Goal: Contribute content: Add original content to the website for others to see

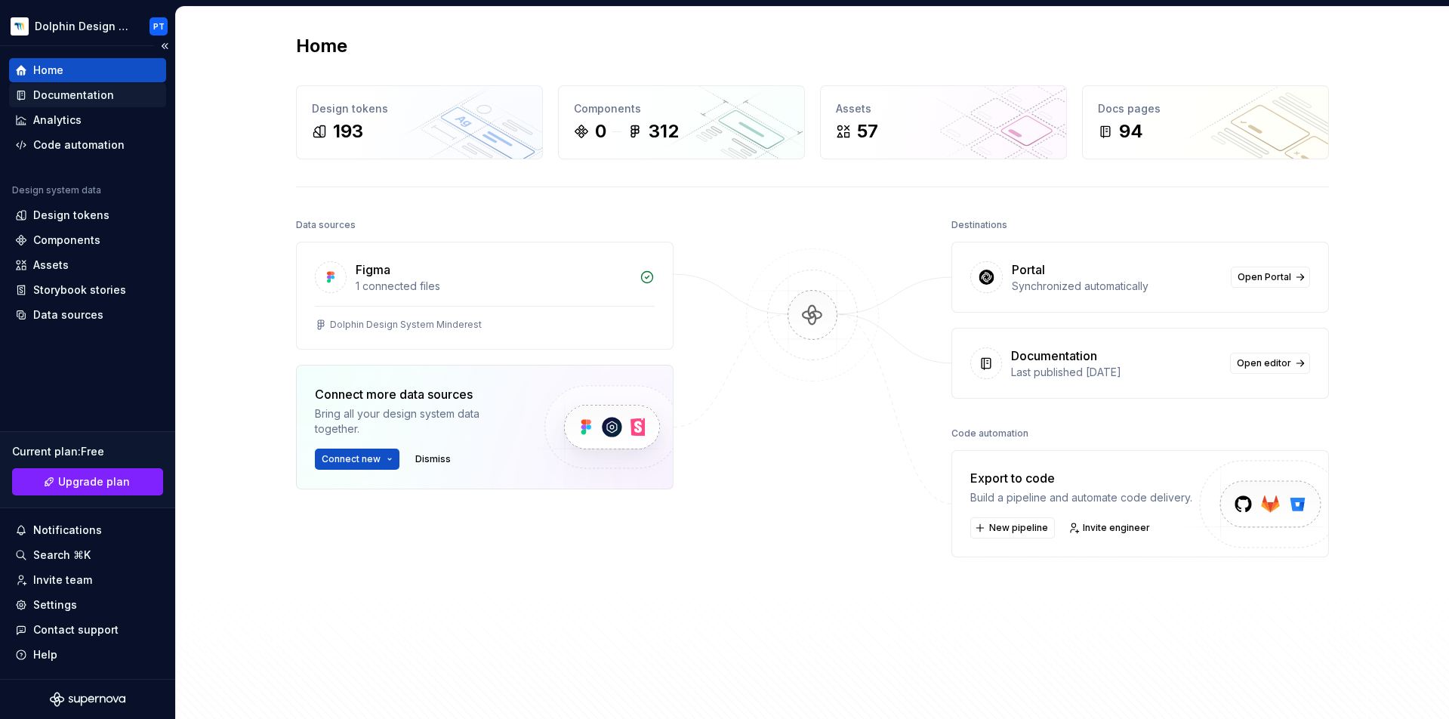
click at [91, 89] on div "Documentation" at bounding box center [73, 95] width 81 height 15
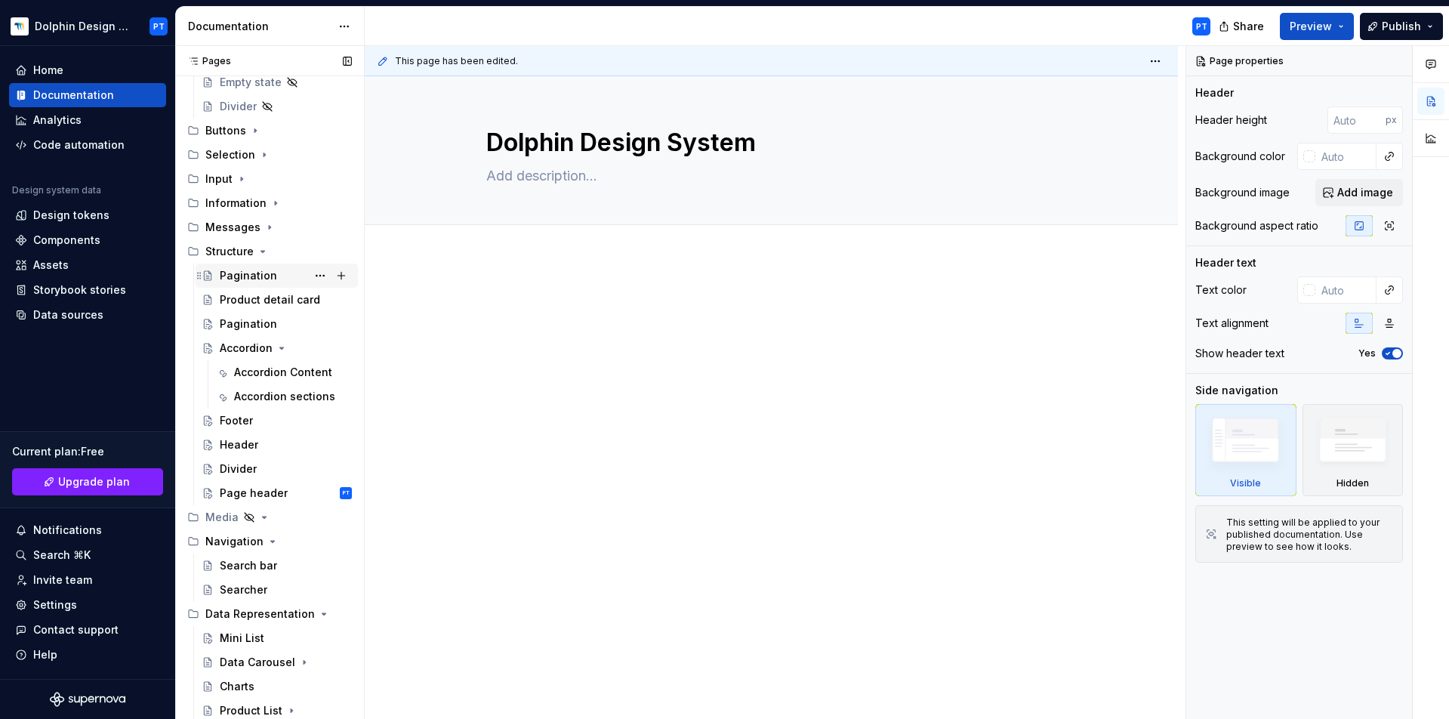
scroll to position [713, 0]
click at [260, 255] on icon "Page tree" at bounding box center [263, 254] width 12 height 12
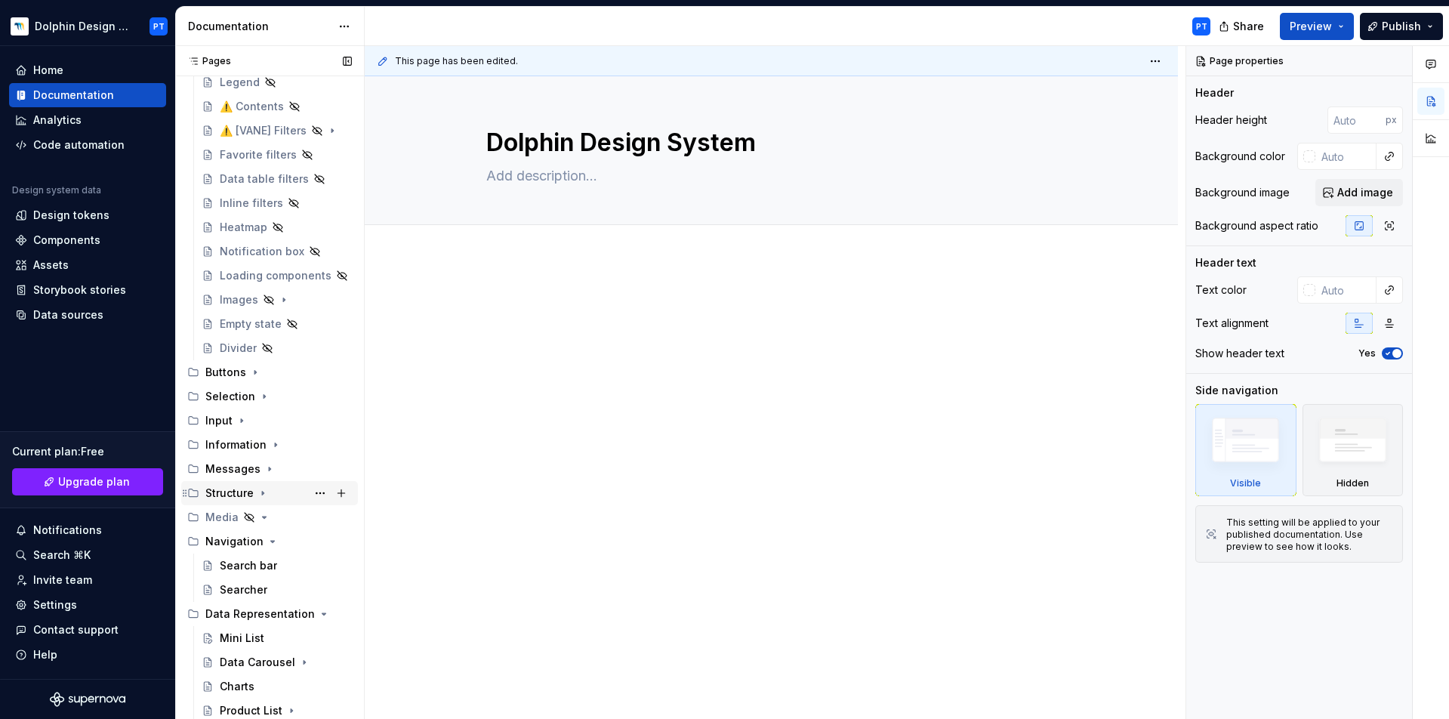
scroll to position [474, 0]
click at [267, 544] on icon "Page tree" at bounding box center [273, 541] width 12 height 12
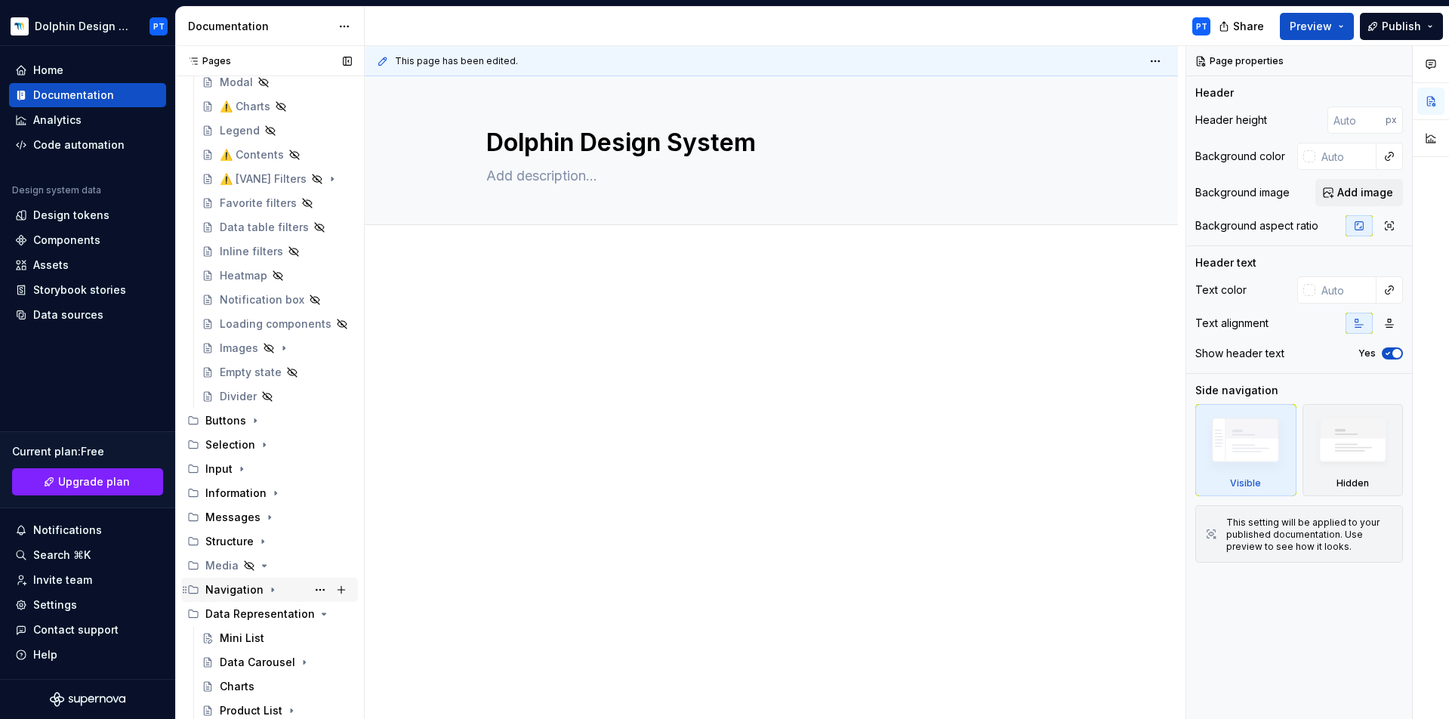
scroll to position [426, 0]
click at [299, 615] on icon "Page tree" at bounding box center [301, 614] width 4 height 2
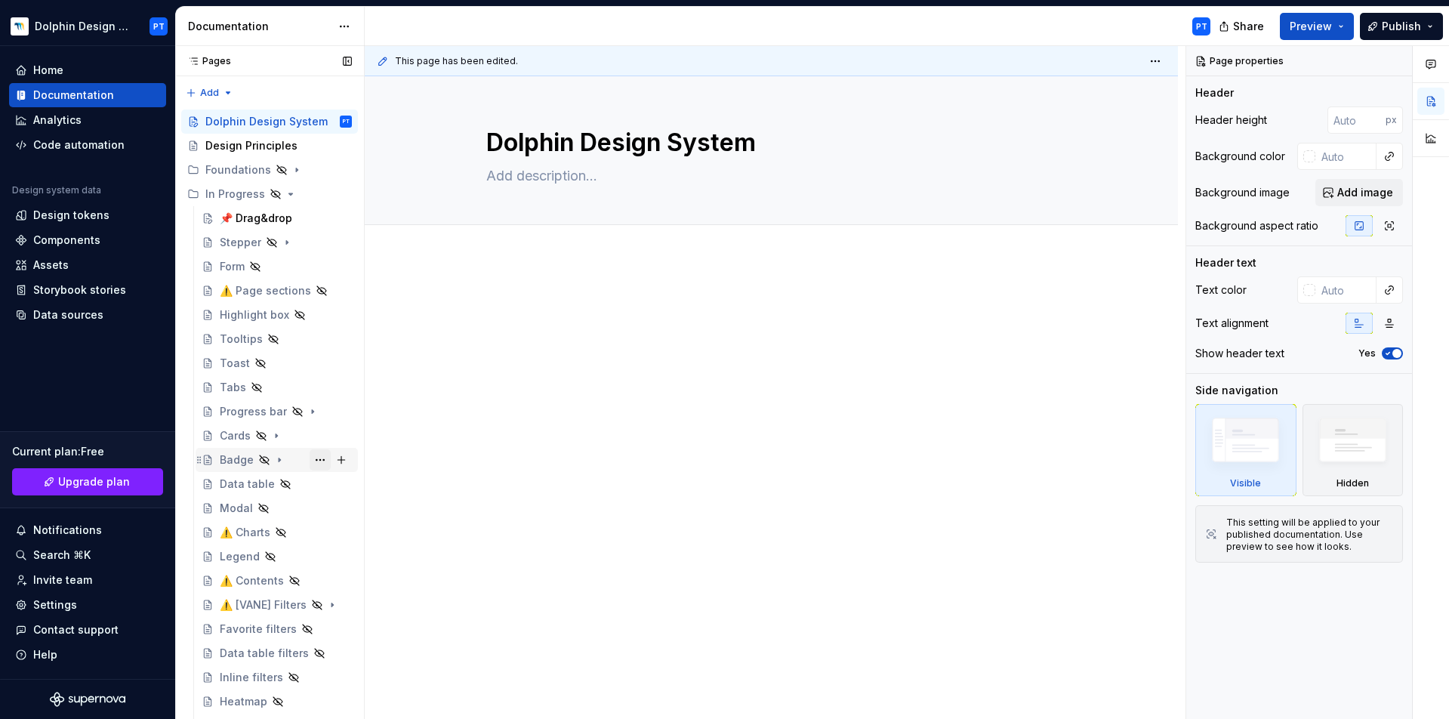
scroll to position [329, 0]
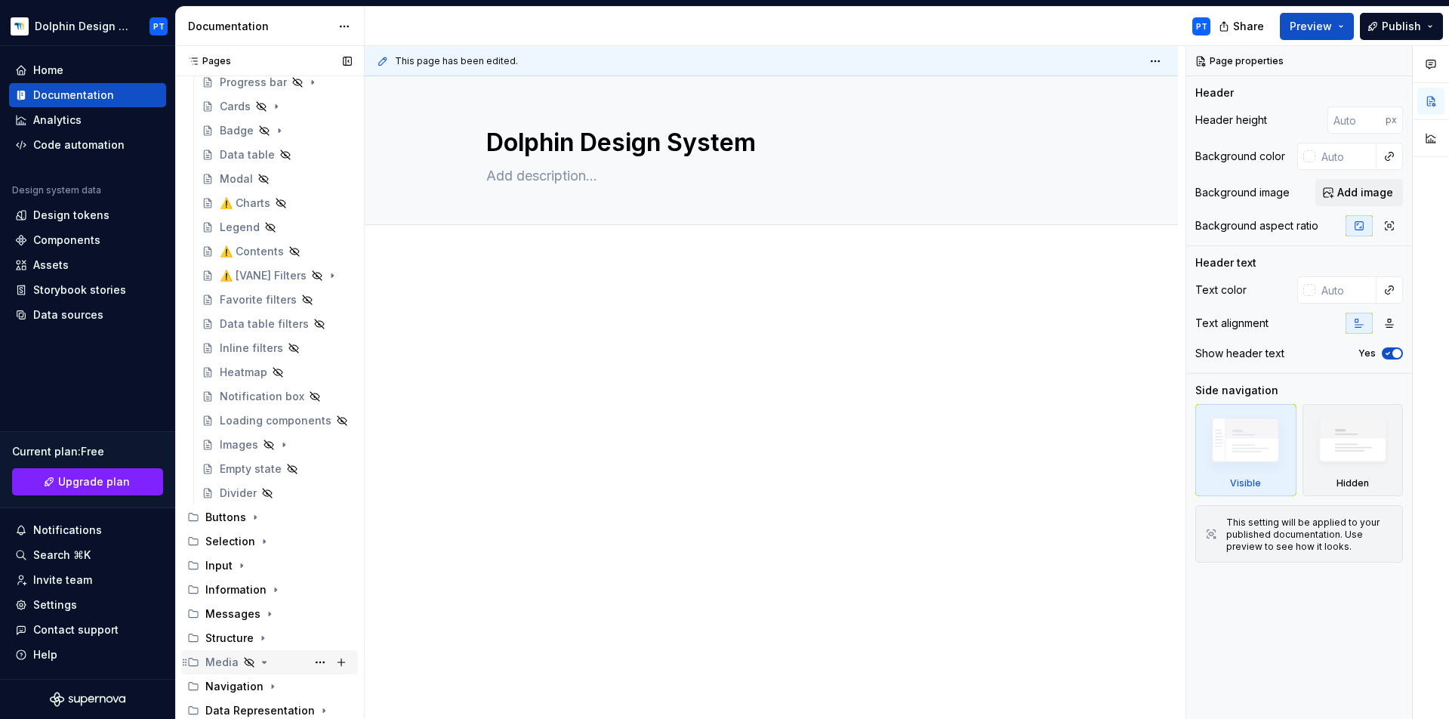
click at [227, 667] on div "Media" at bounding box center [221, 662] width 33 height 15
click at [229, 690] on div "Navigation" at bounding box center [234, 686] width 58 height 15
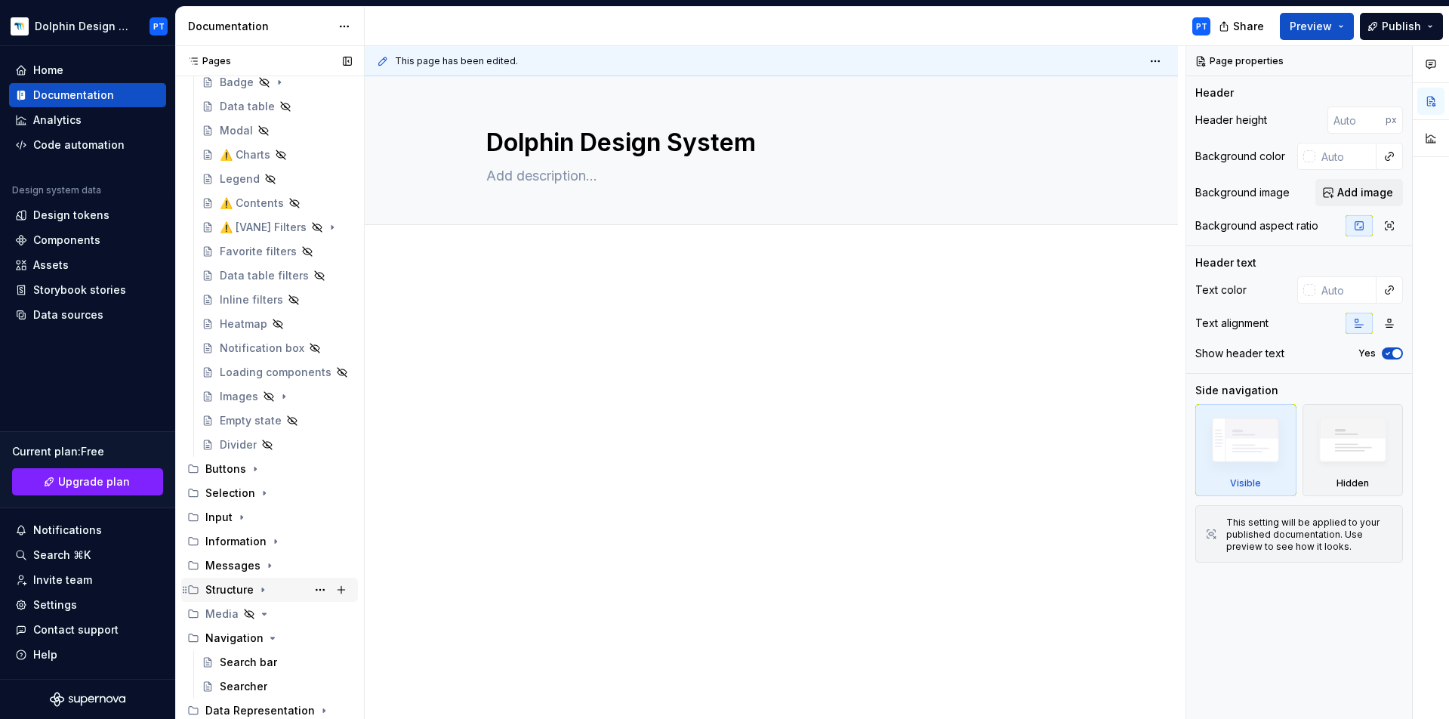
click at [217, 590] on div "Structure" at bounding box center [229, 589] width 48 height 15
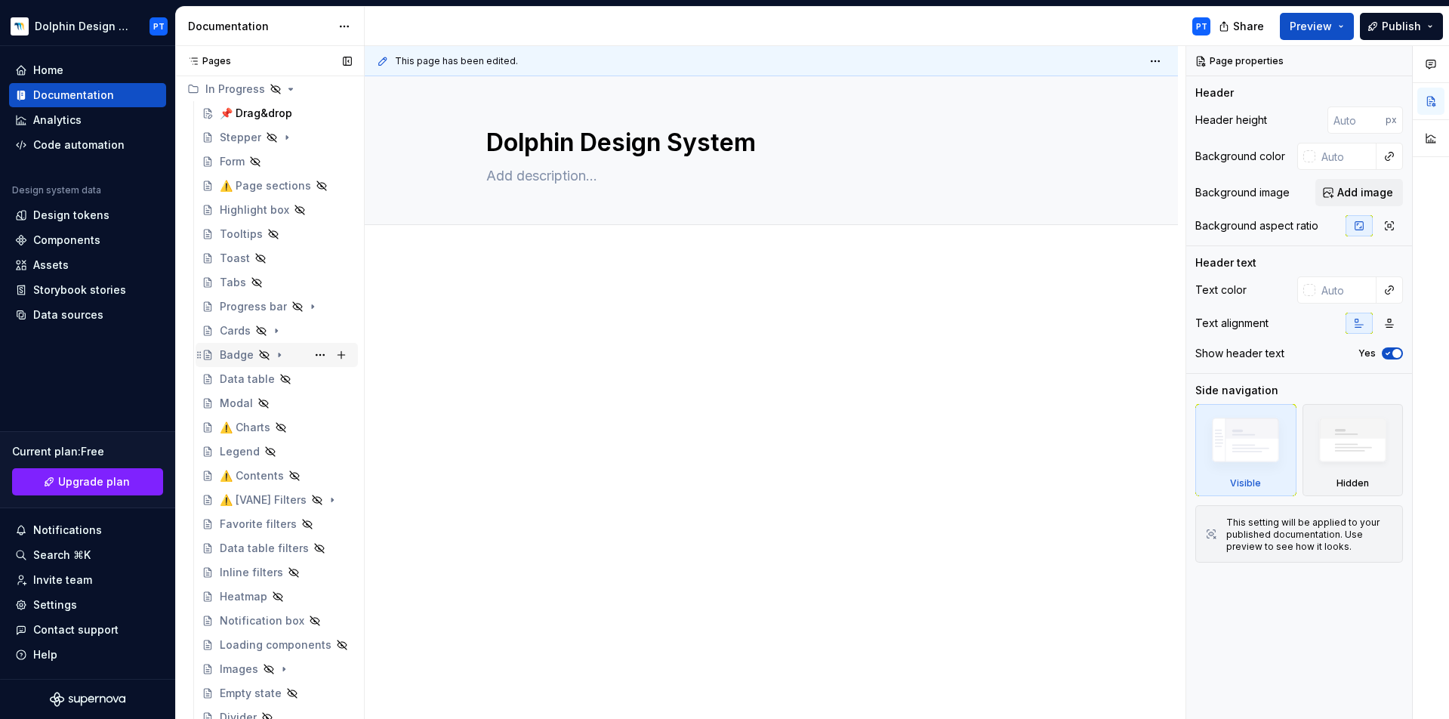
scroll to position [0, 0]
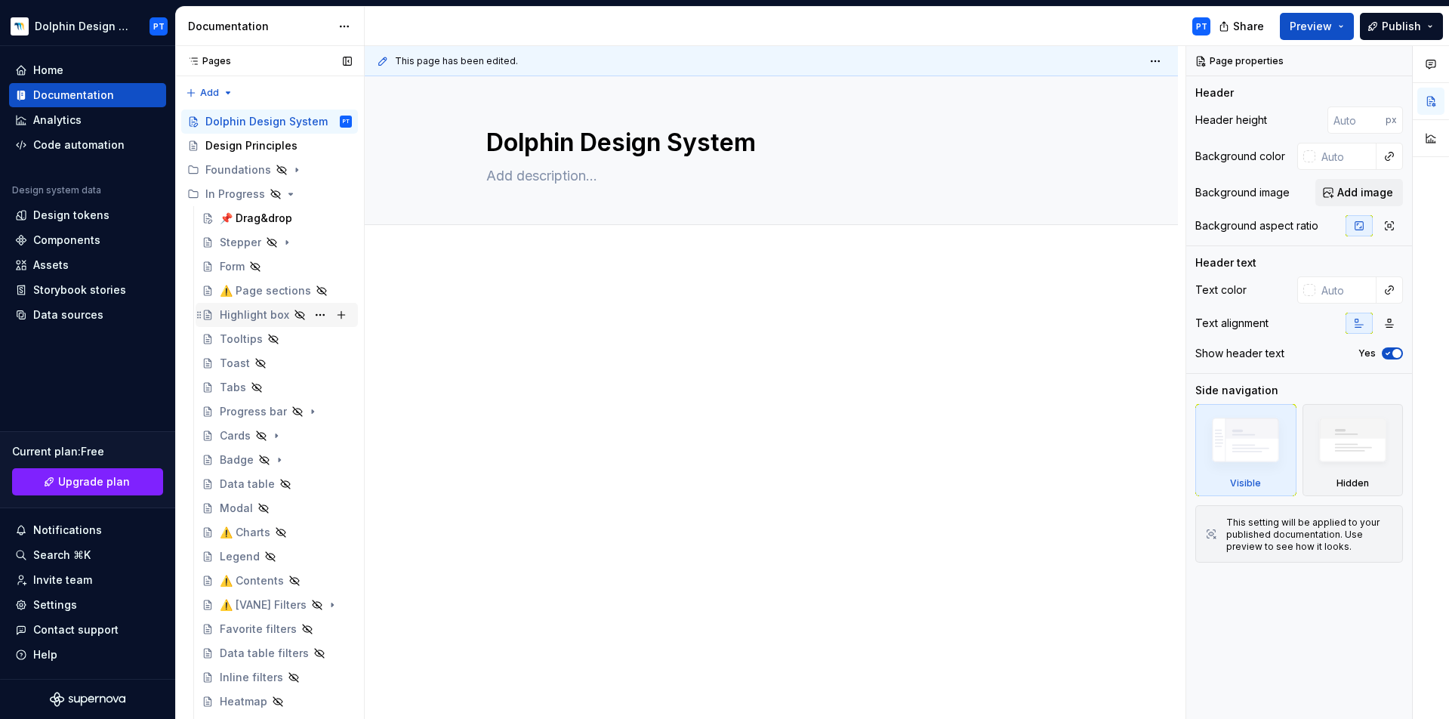
click at [240, 315] on div "Highlight box" at bounding box center [254, 314] width 69 height 15
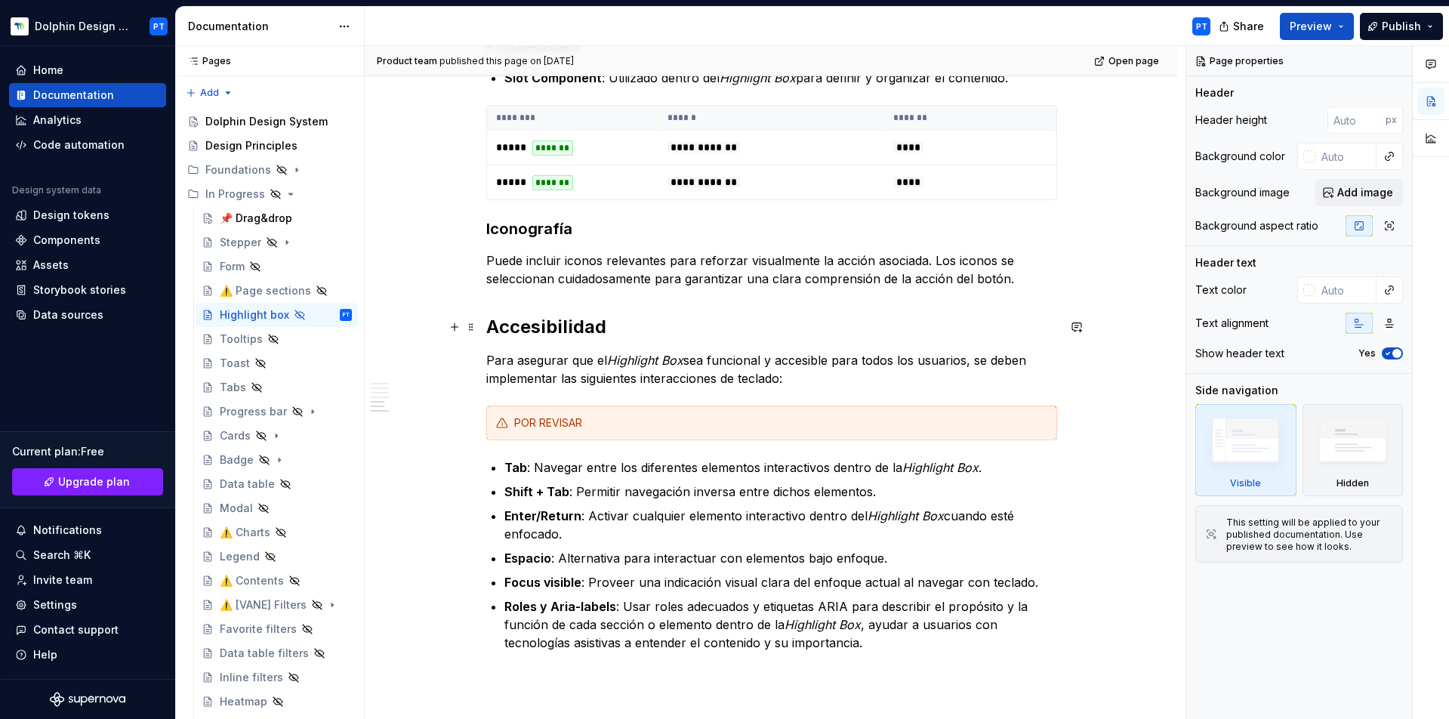
scroll to position [932, 0]
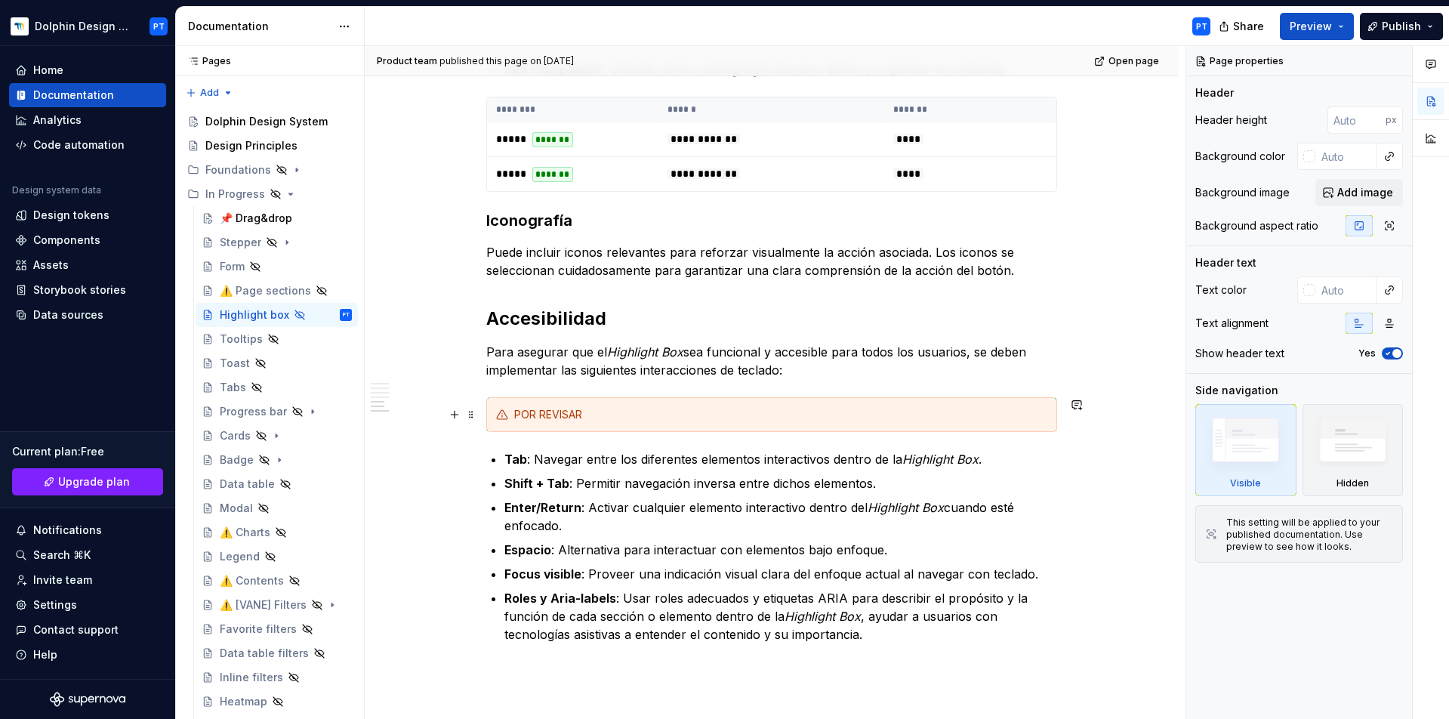
click at [582, 421] on div "POR REVISAR" at bounding box center [780, 414] width 533 height 15
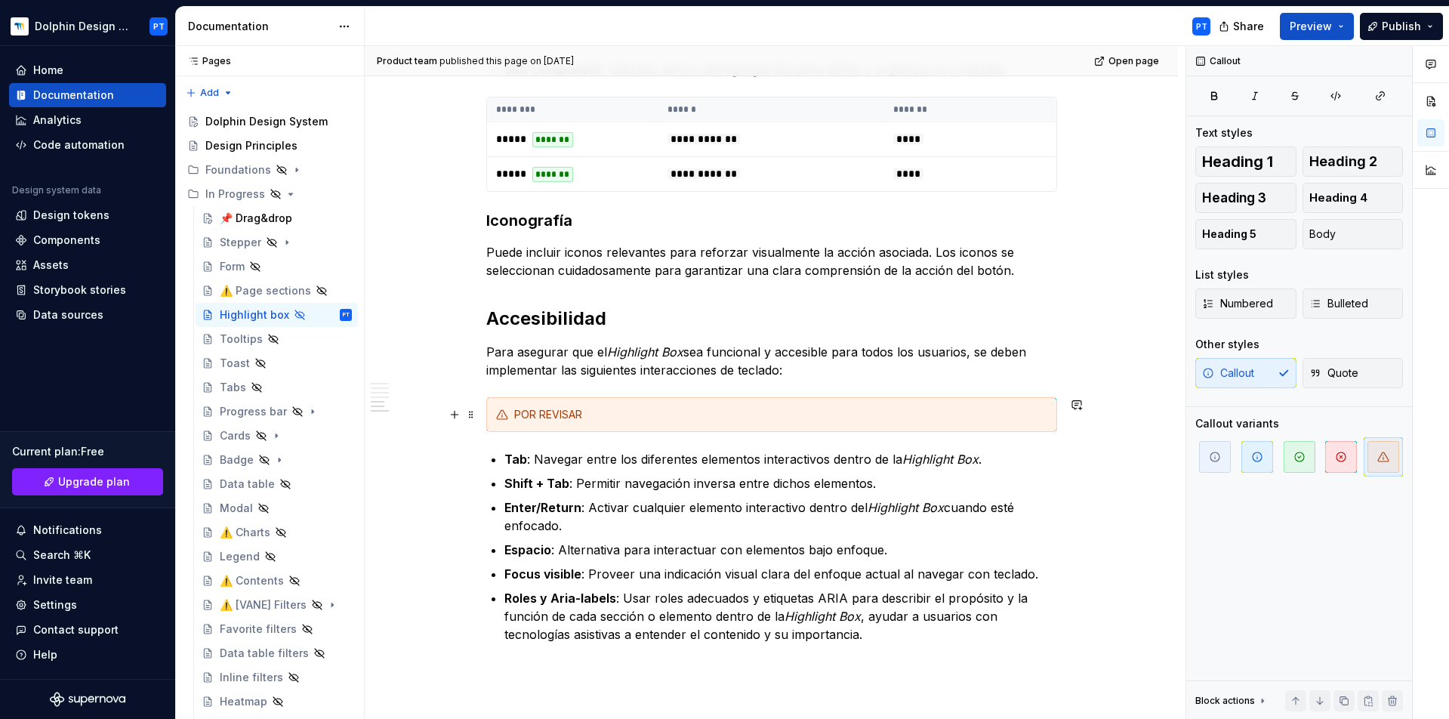
click at [477, 414] on div "Descripción El Highlight Box se utiliza para resaltar contenido específico dent…" at bounding box center [771, 120] width 813 height 1587
click at [471, 414] on span at bounding box center [471, 414] width 12 height 21
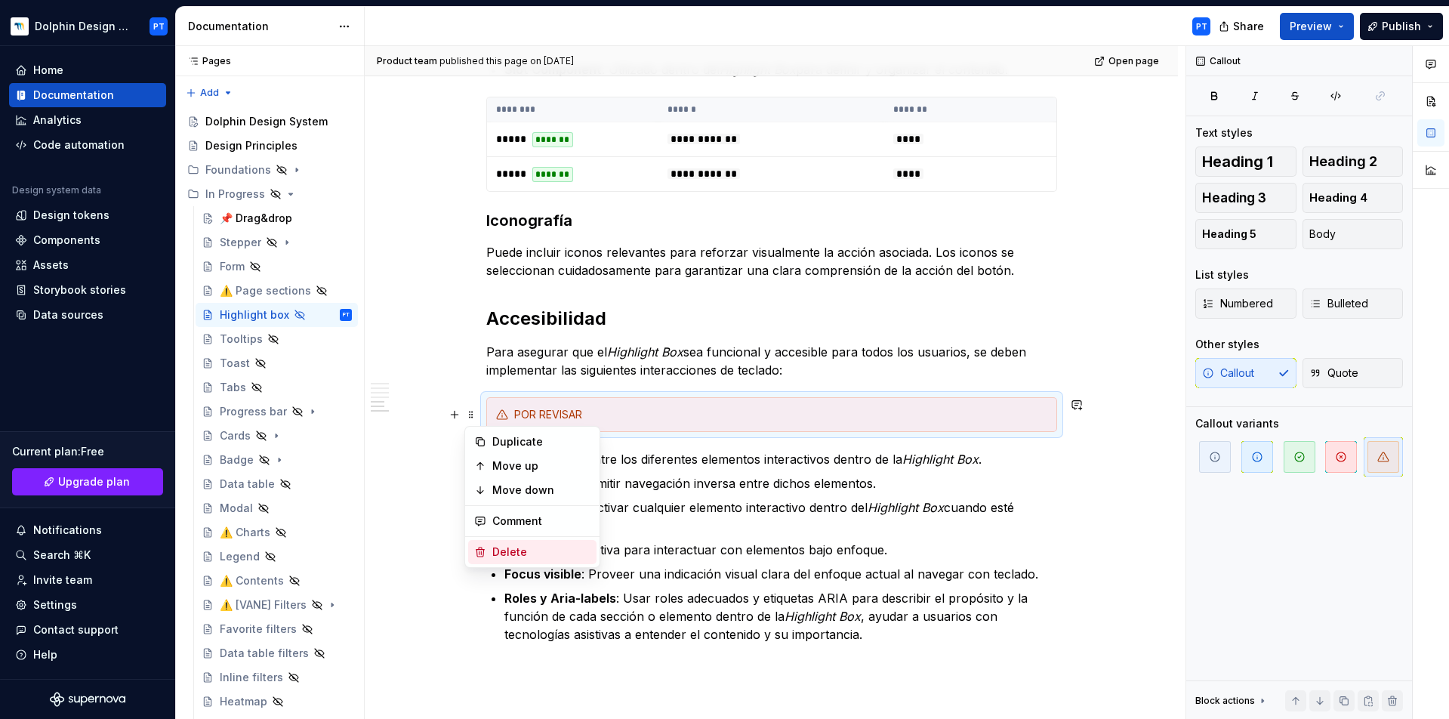
click at [521, 543] on div "Delete" at bounding box center [532, 552] width 128 height 24
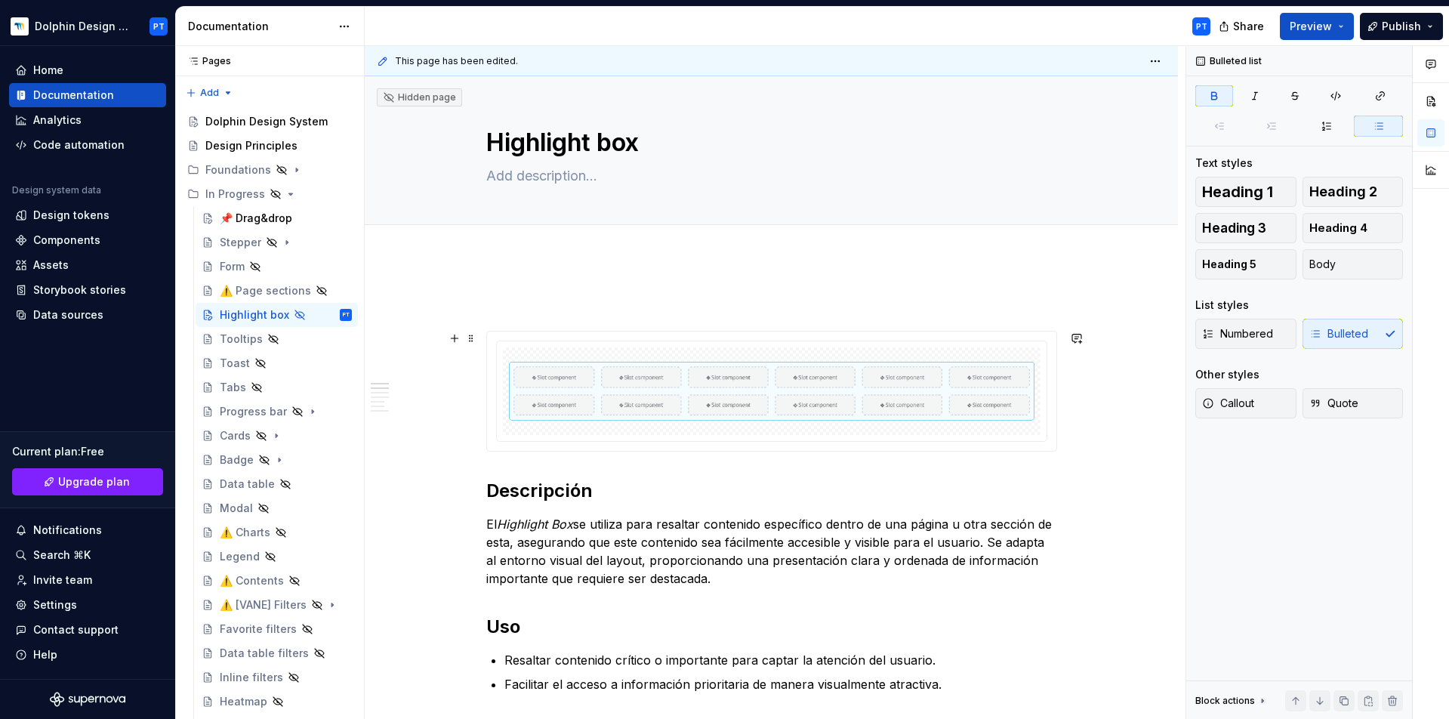
scroll to position [39, 0]
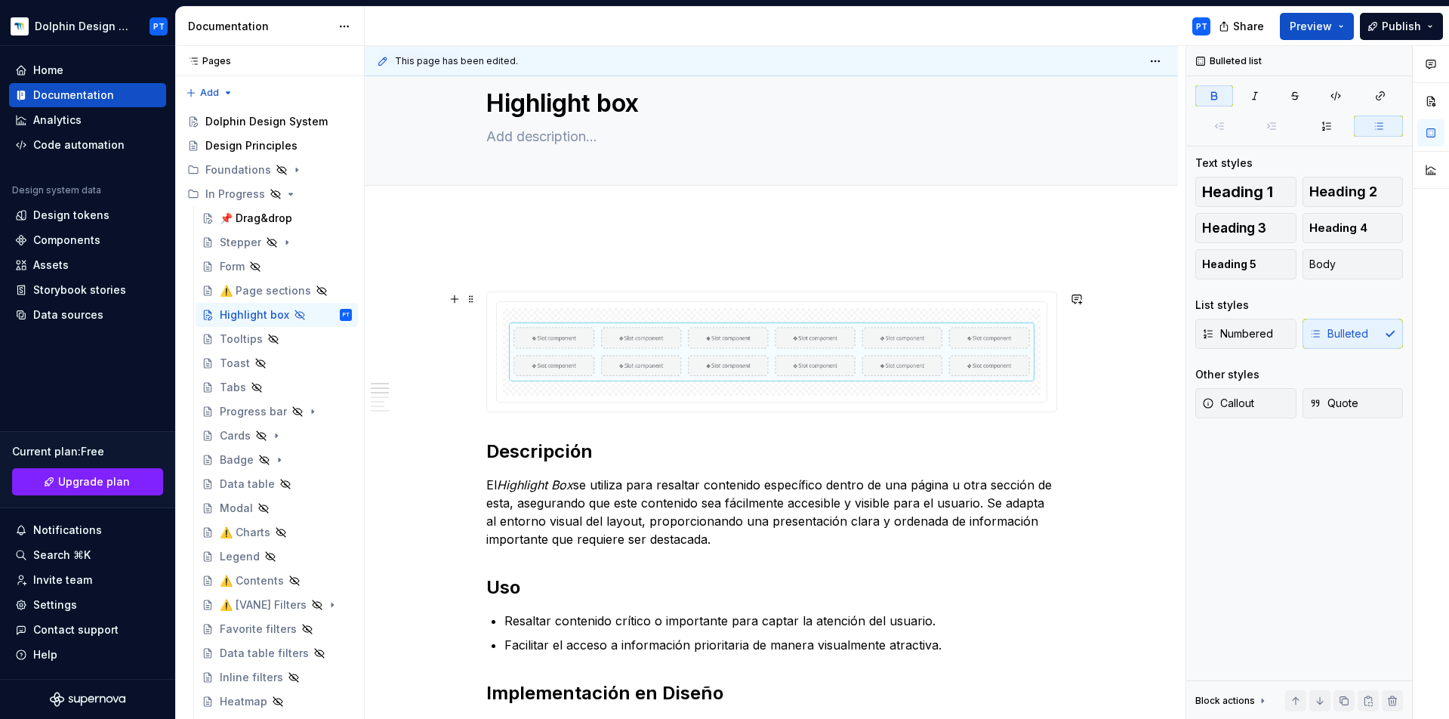
click at [904, 351] on img at bounding box center [771, 351] width 525 height 75
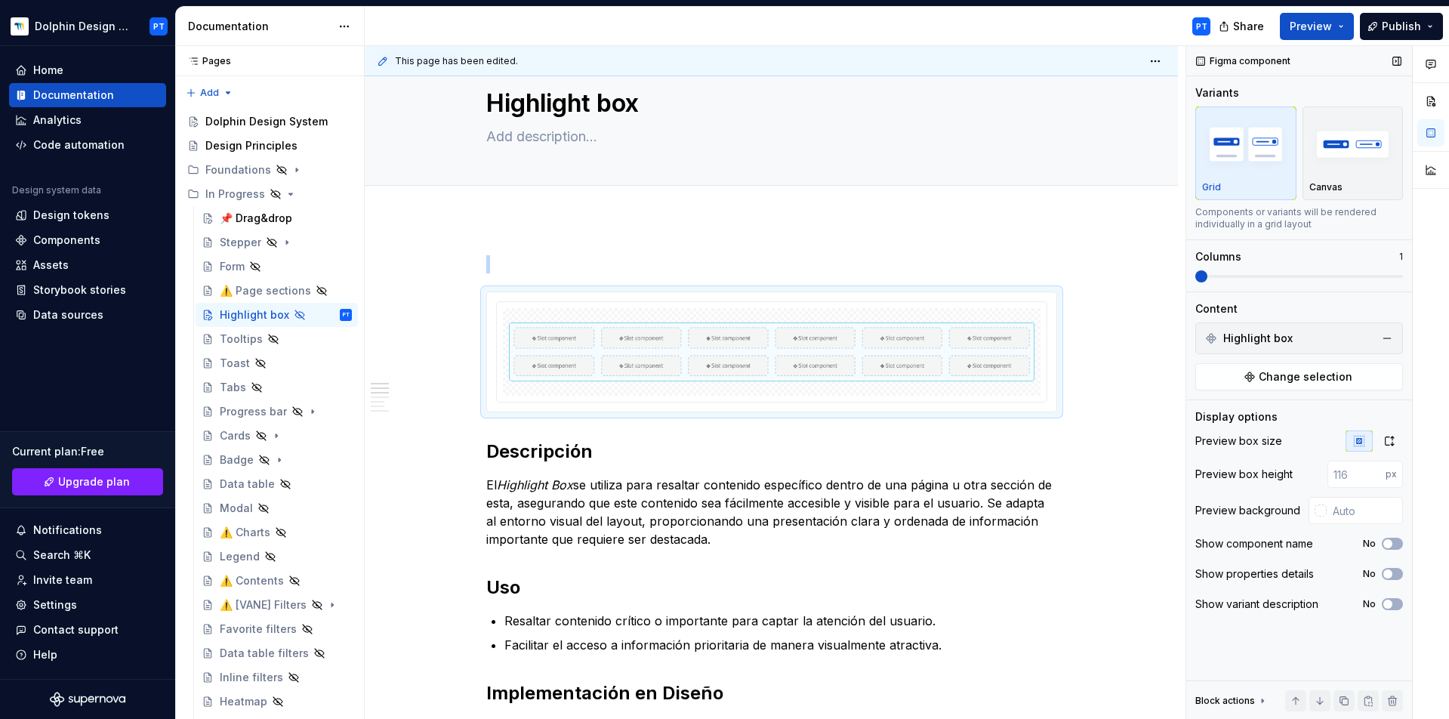
type textarea "*"
click at [1342, 507] on input "text" at bounding box center [1365, 510] width 76 height 27
type input "#FFFFFF"
click at [1397, 442] on button "button" at bounding box center [1389, 440] width 27 height 21
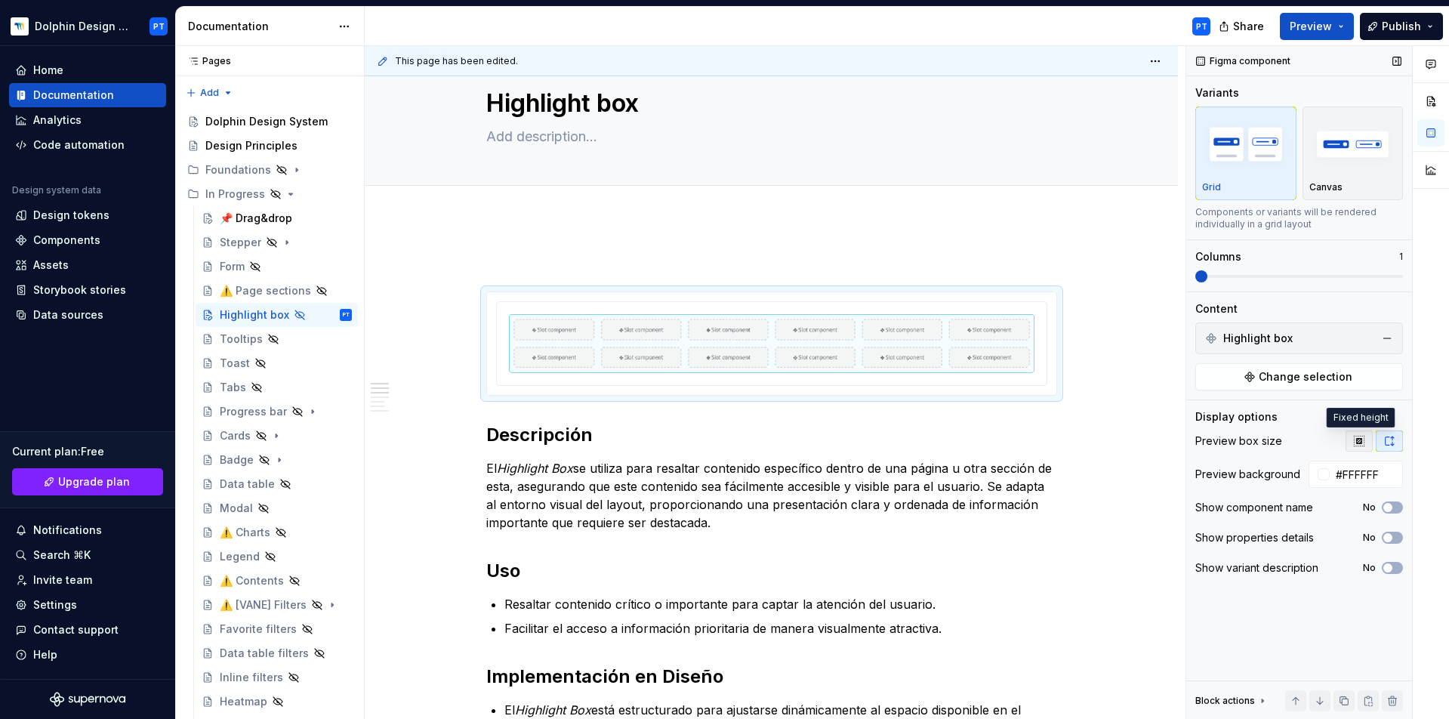
click at [1361, 440] on icon "button" at bounding box center [1359, 441] width 10 height 10
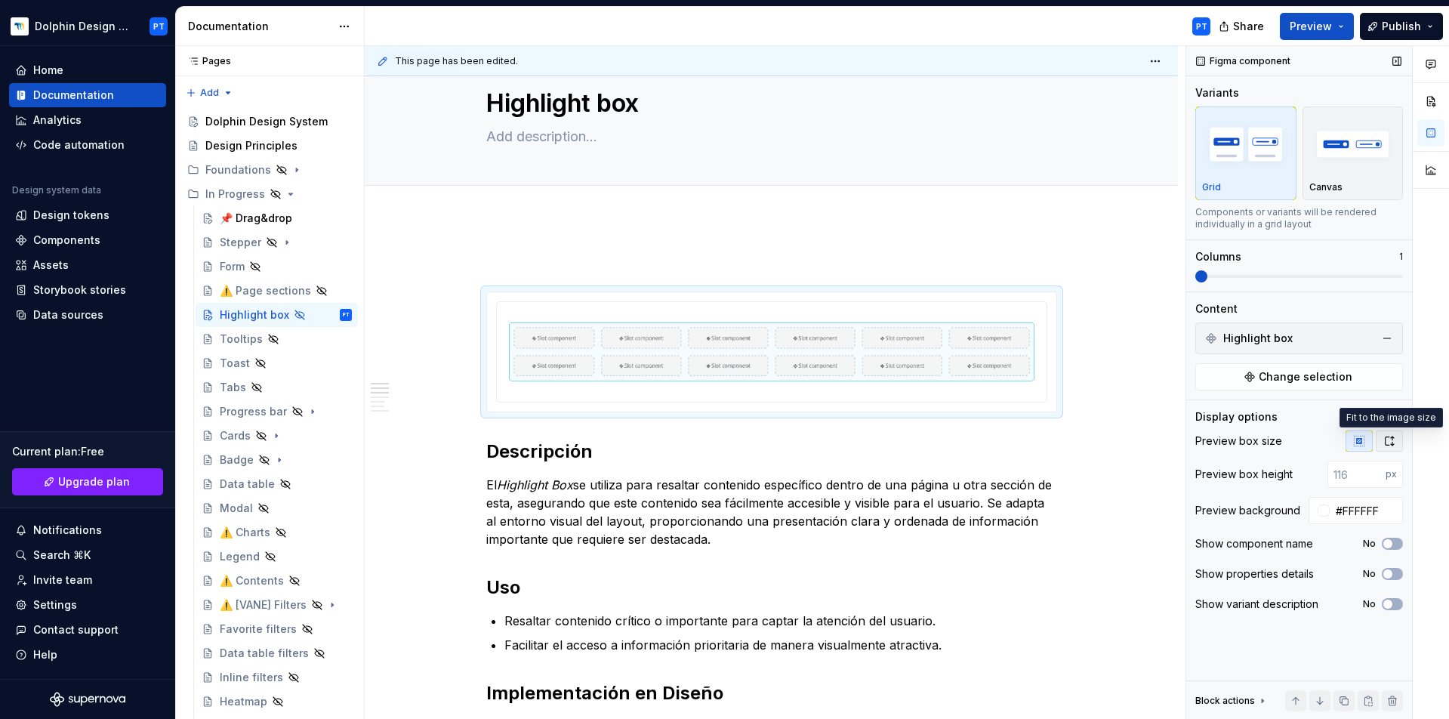
click at [1389, 443] on icon "button" at bounding box center [1389, 441] width 12 height 12
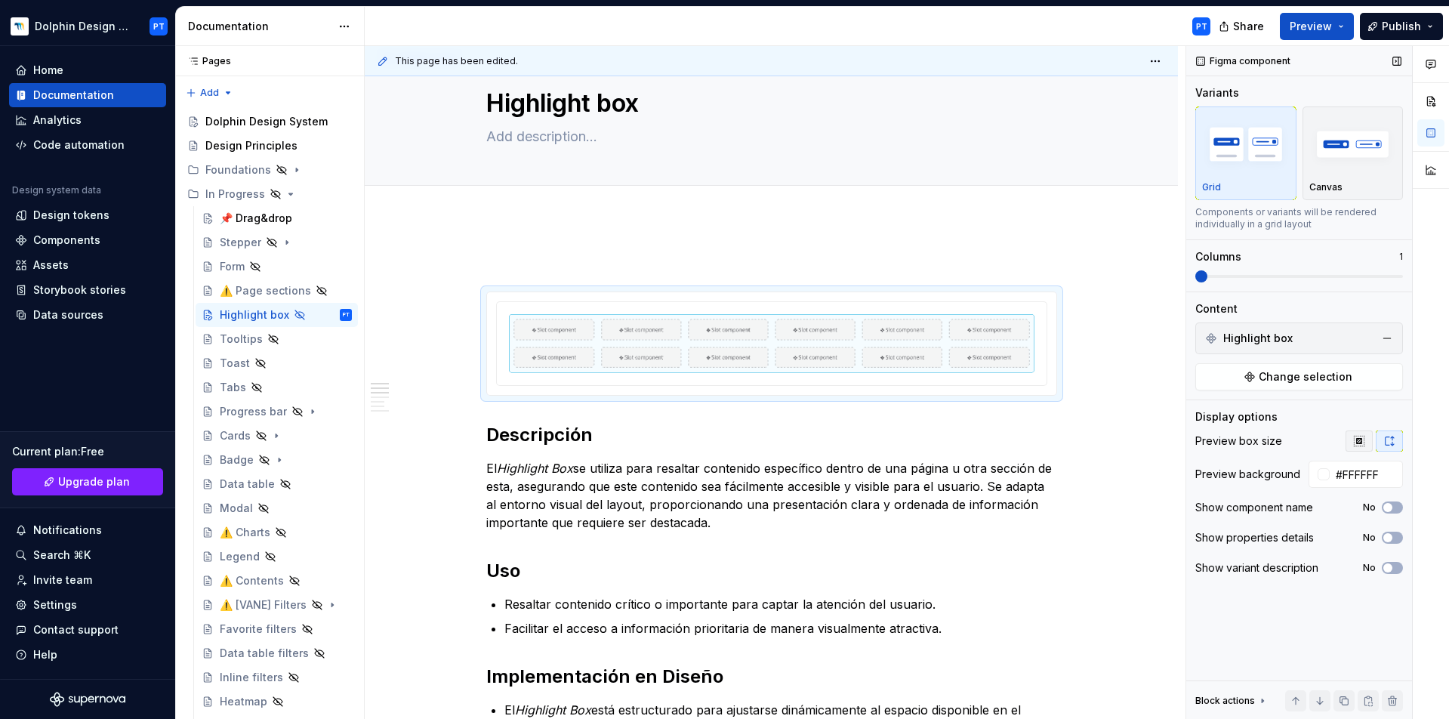
click at [1361, 438] on icon "button" at bounding box center [1359, 441] width 12 height 12
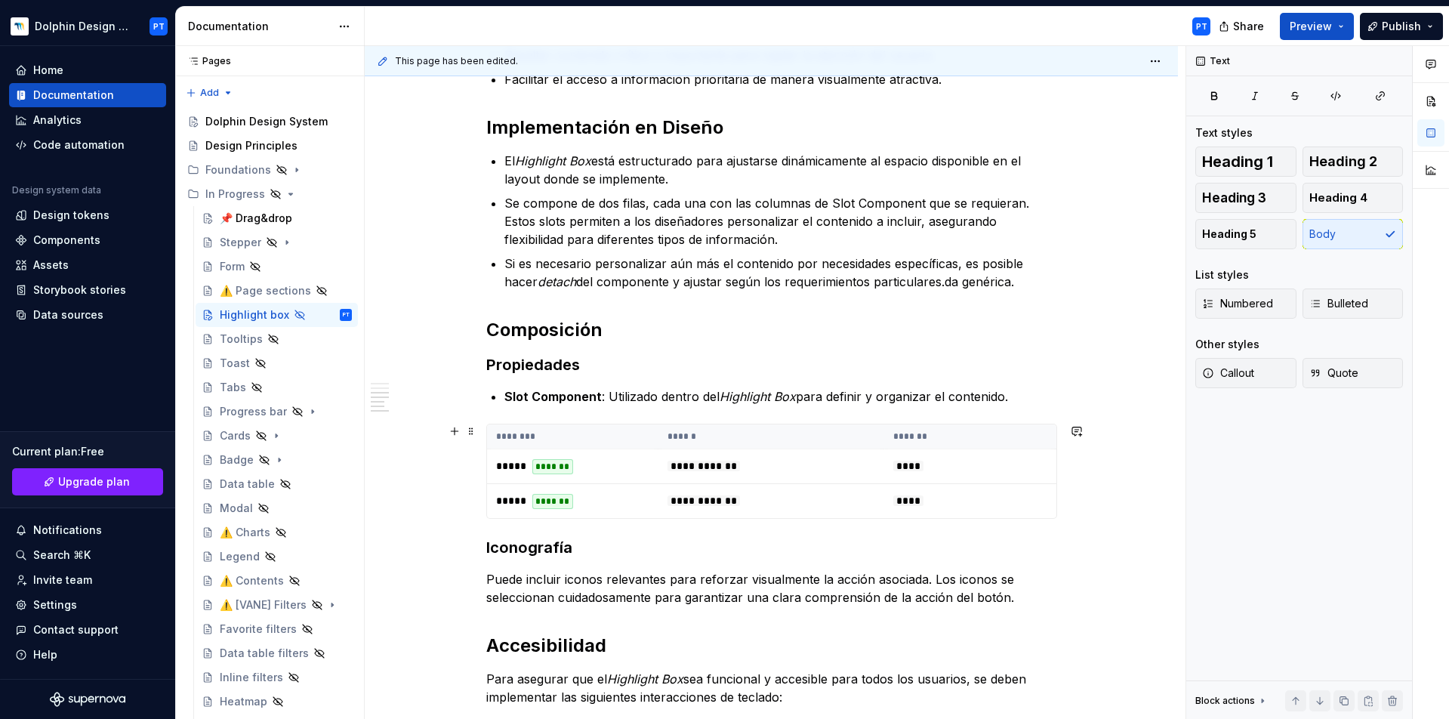
scroll to position [1073, 0]
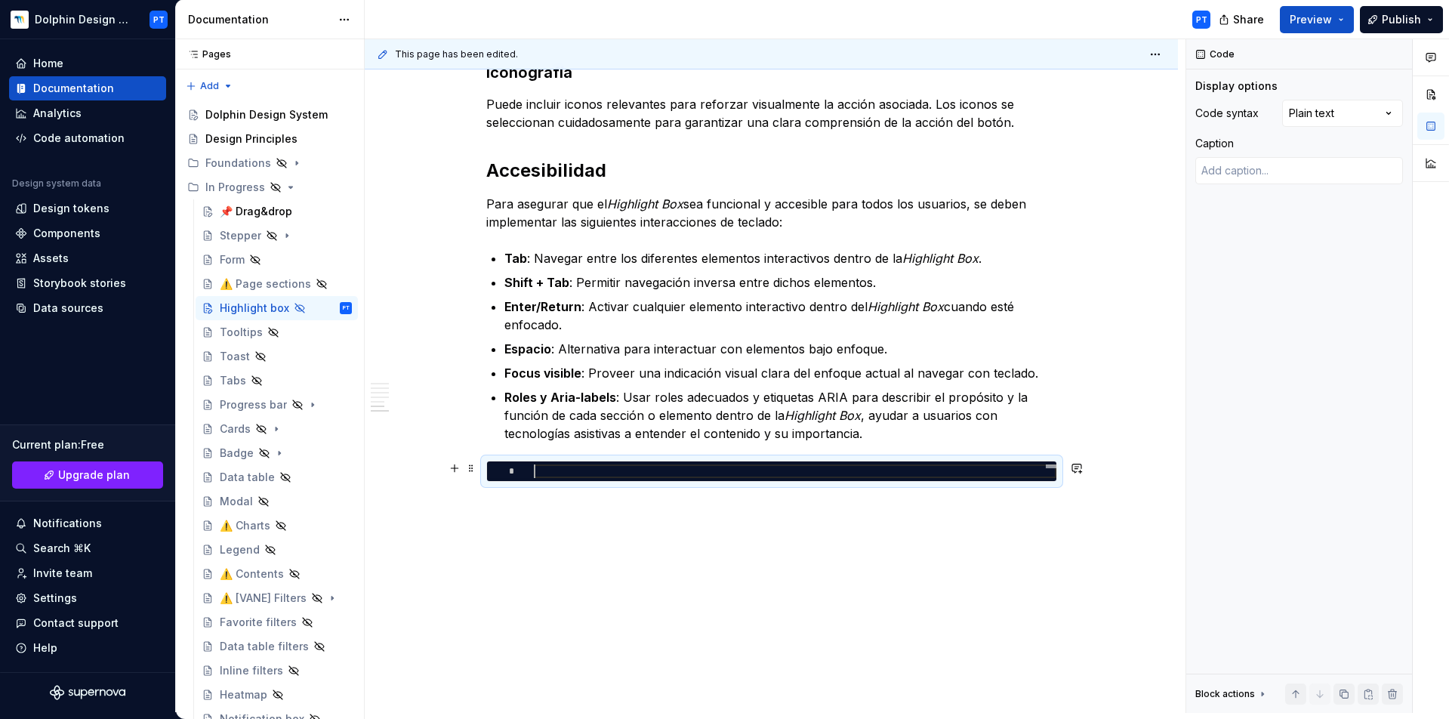
scroll to position [0, 0]
click at [465, 473] on span at bounding box center [471, 465] width 12 height 15
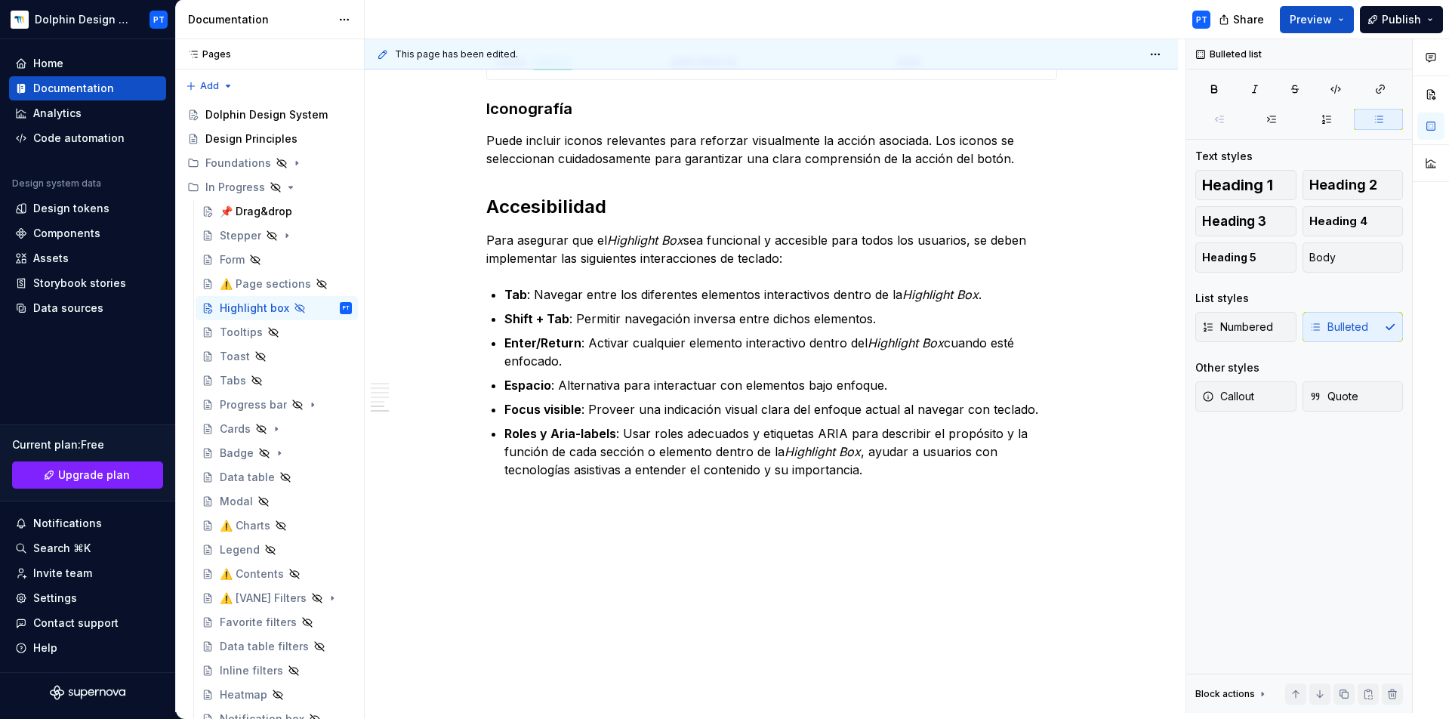
scroll to position [1037, 0]
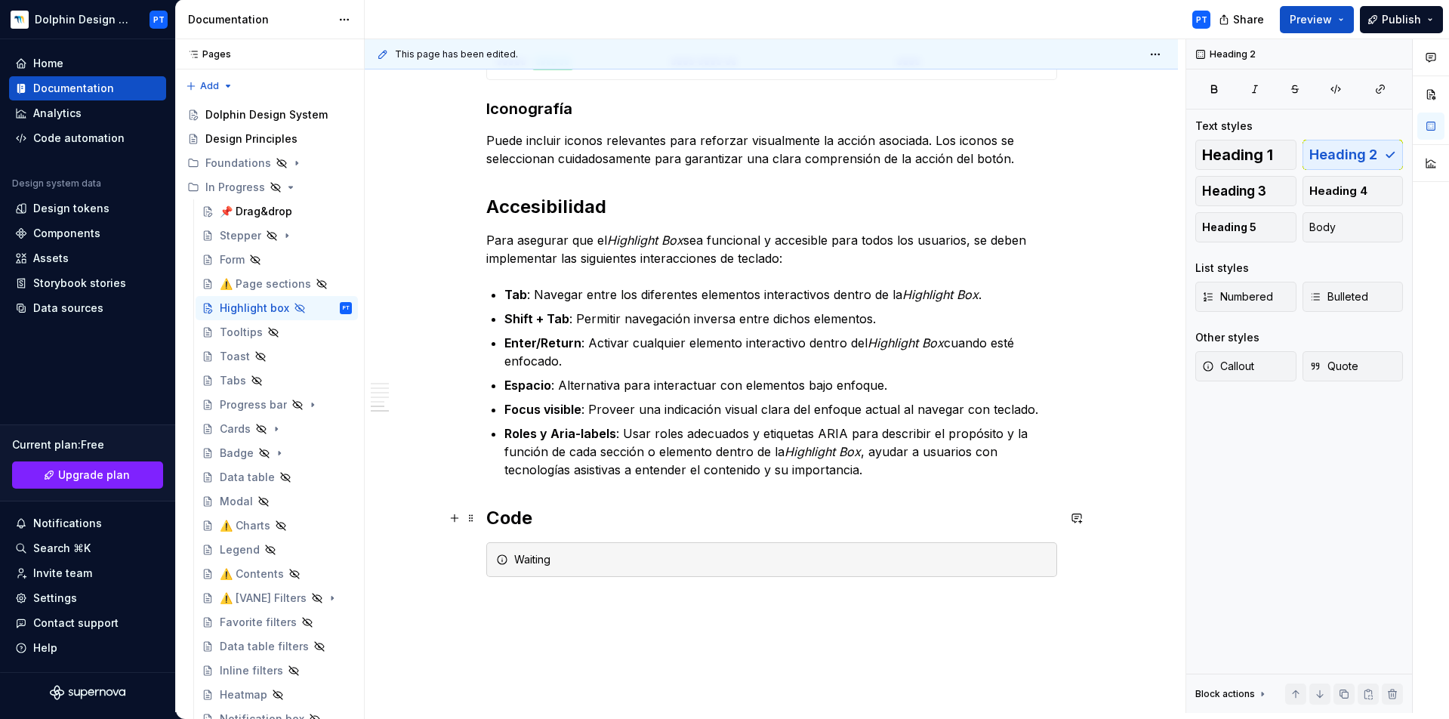
click at [601, 516] on h2 "Code" at bounding box center [771, 518] width 571 height 24
click at [532, 556] on div "Waiting" at bounding box center [780, 559] width 533 height 15
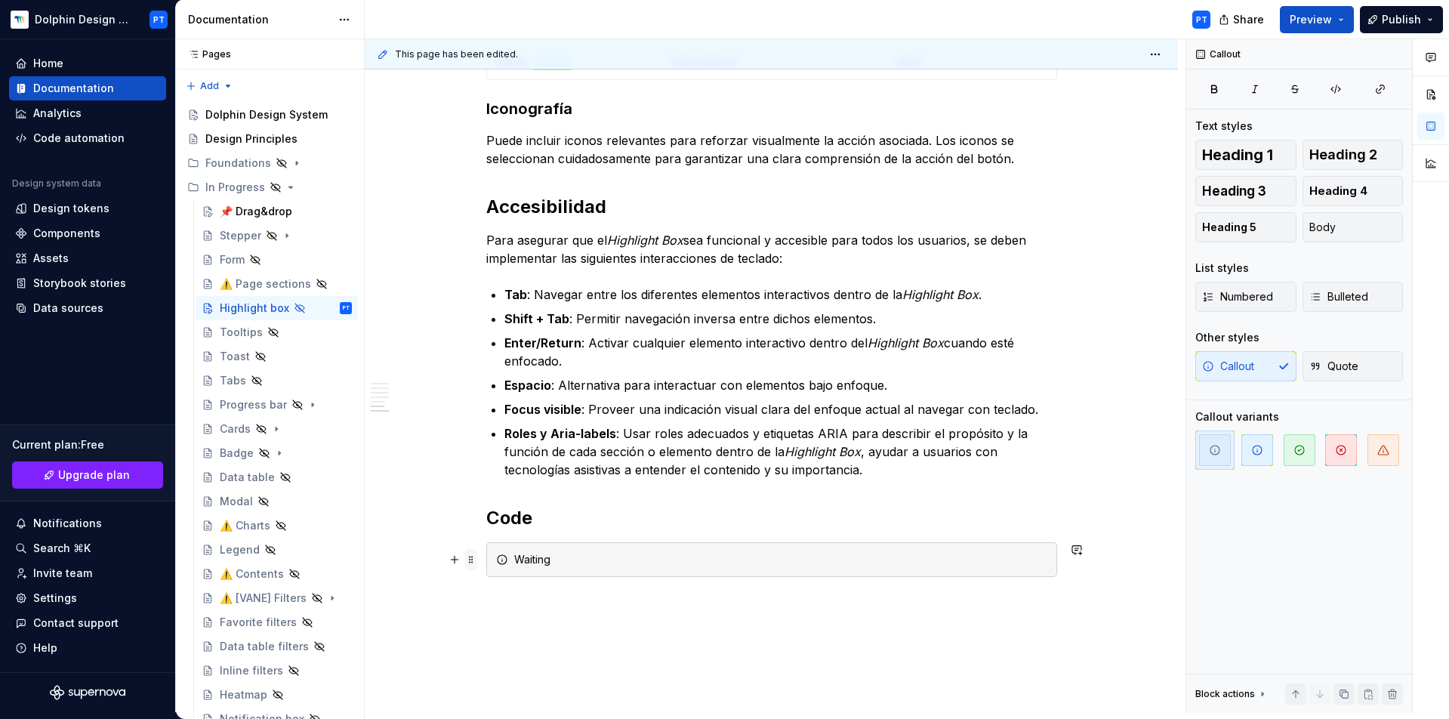
click at [470, 559] on span at bounding box center [471, 559] width 12 height 21
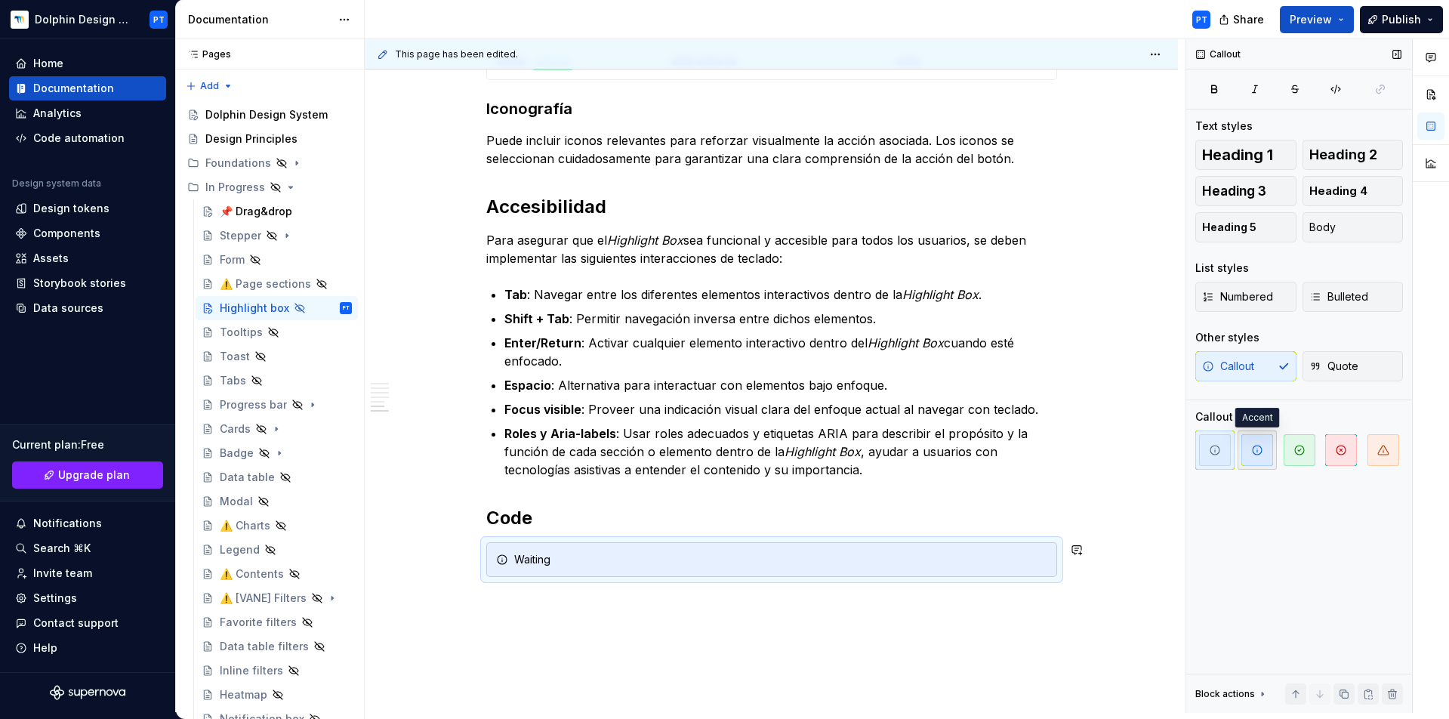
click at [1250, 456] on span "button" at bounding box center [1257, 450] width 32 height 32
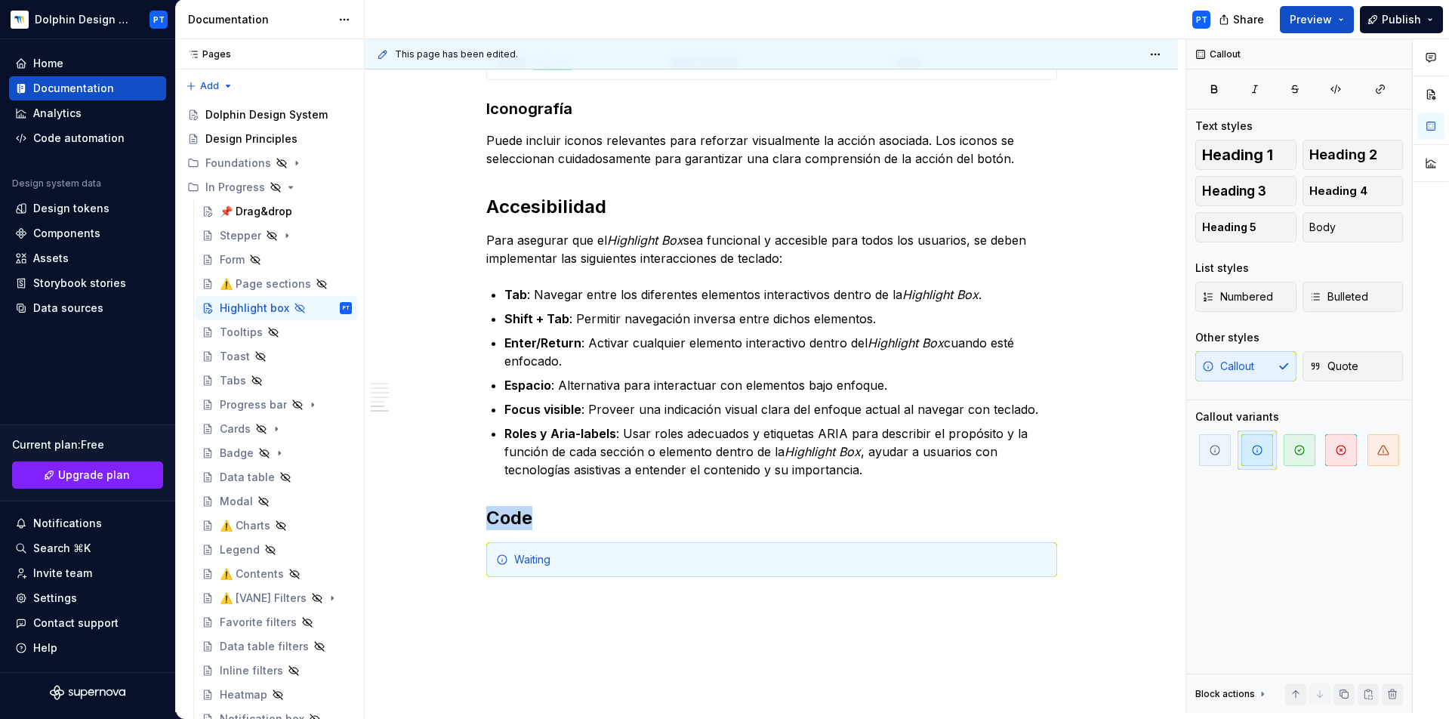
click at [728, 636] on div "Descripción El Highlight Box se utiliza para resaltar contenido específico dent…" at bounding box center [771, 13] width 813 height 1596
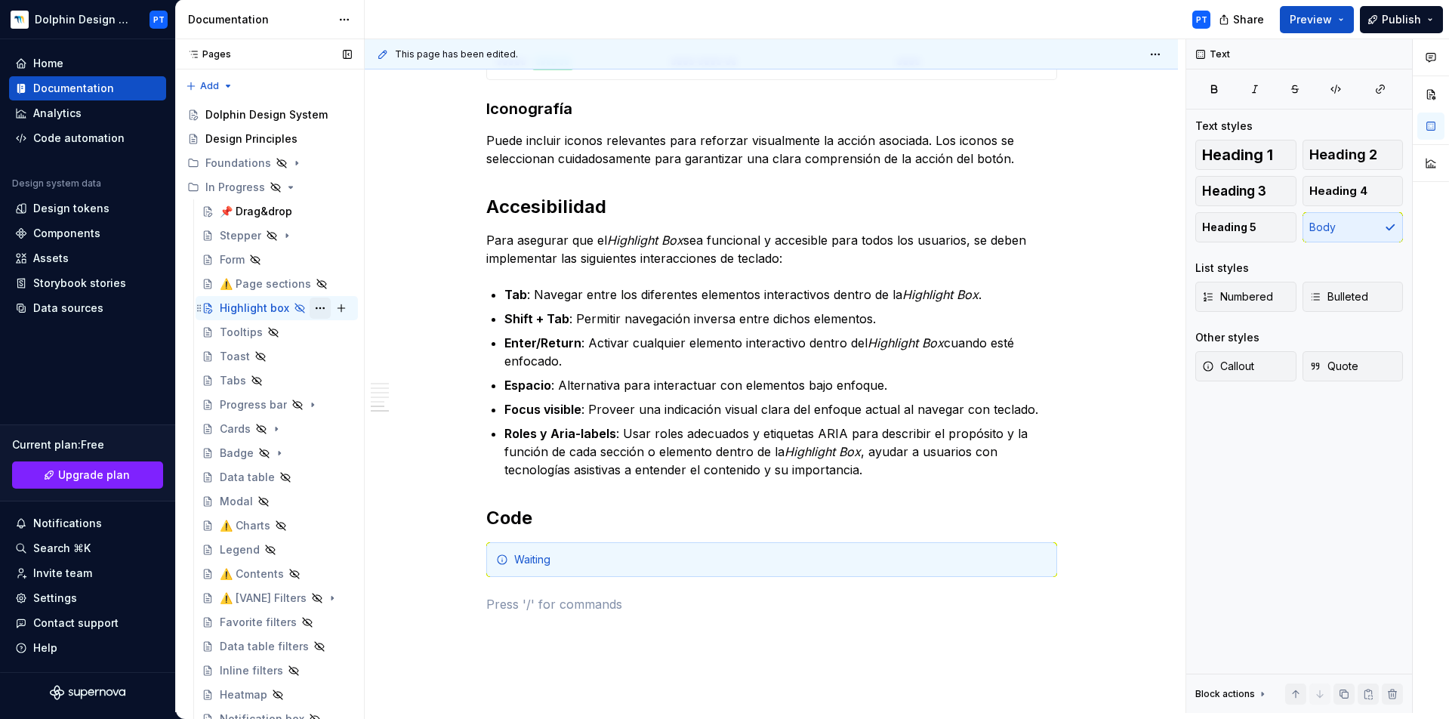
click at [315, 309] on button "Page tree" at bounding box center [320, 307] width 21 height 21
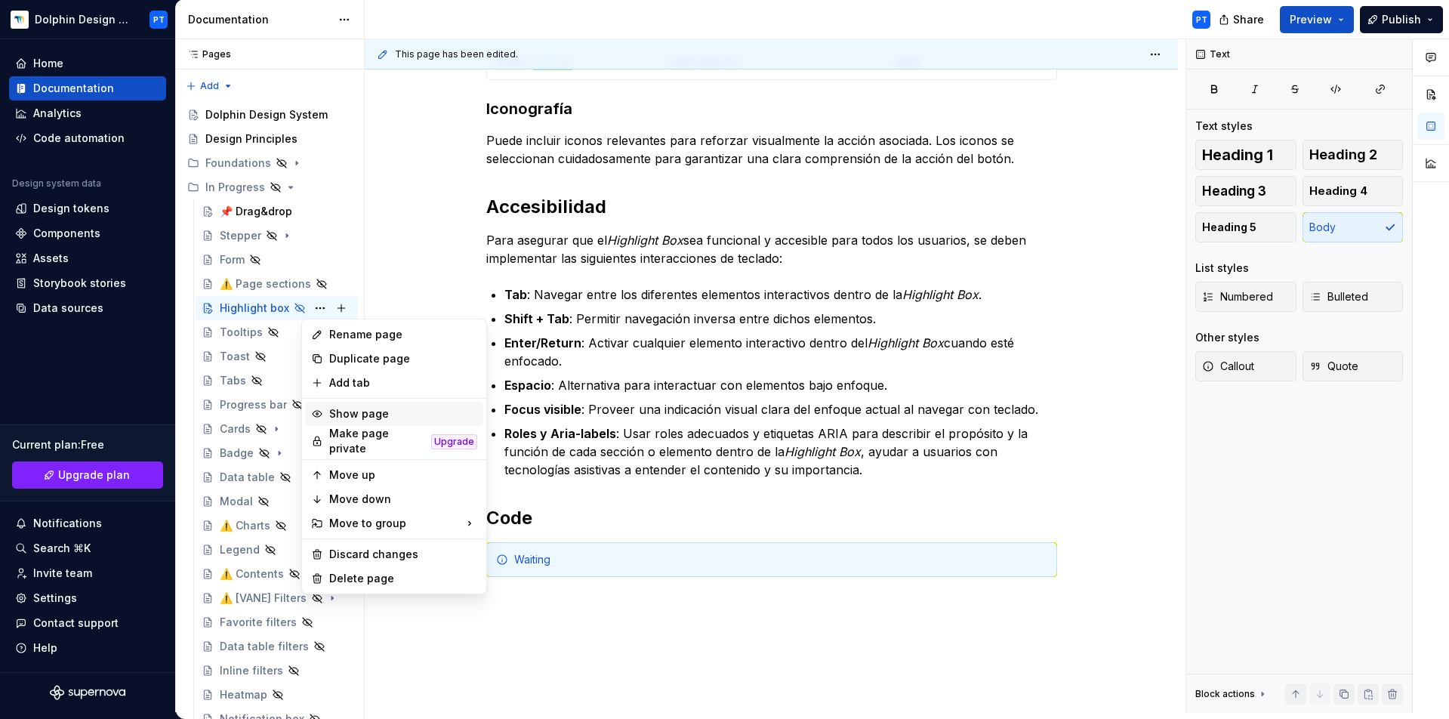
click at [347, 411] on div "Show page" at bounding box center [403, 413] width 148 height 15
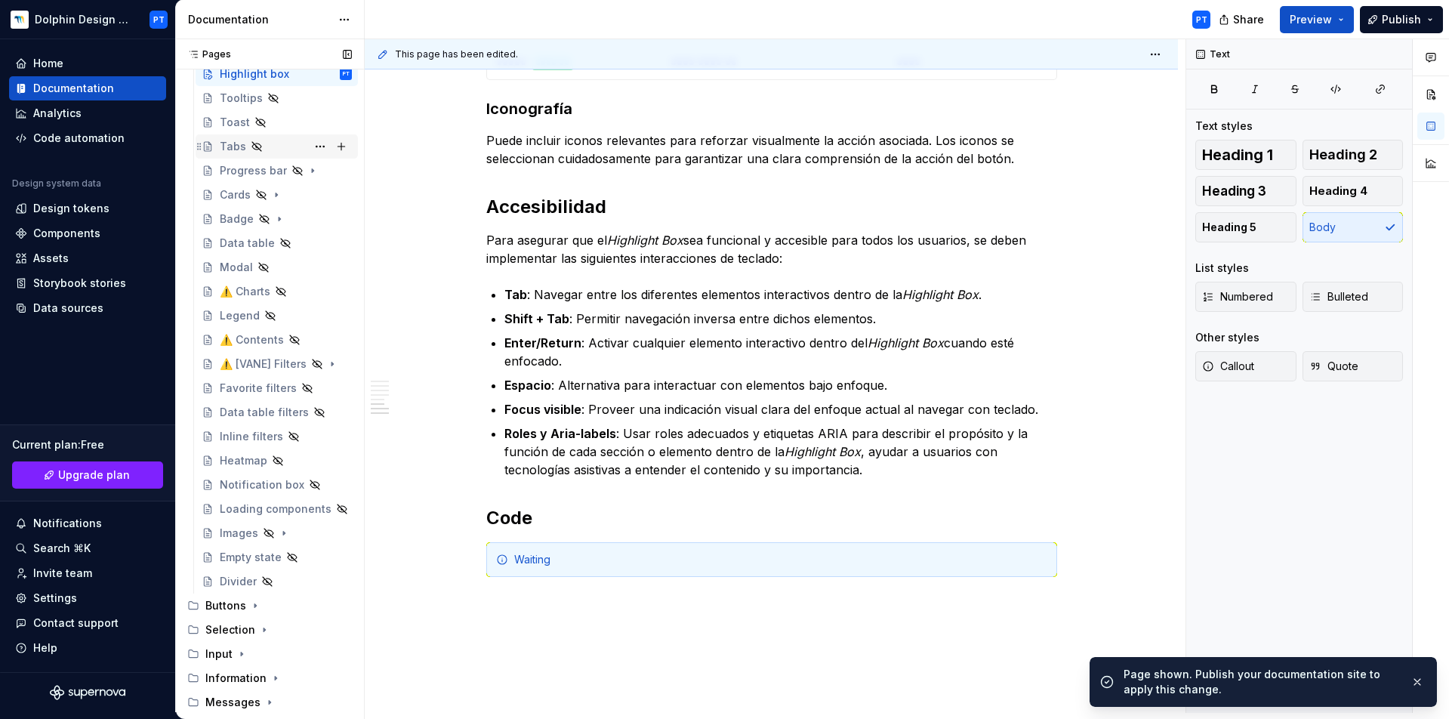
scroll to position [619, 0]
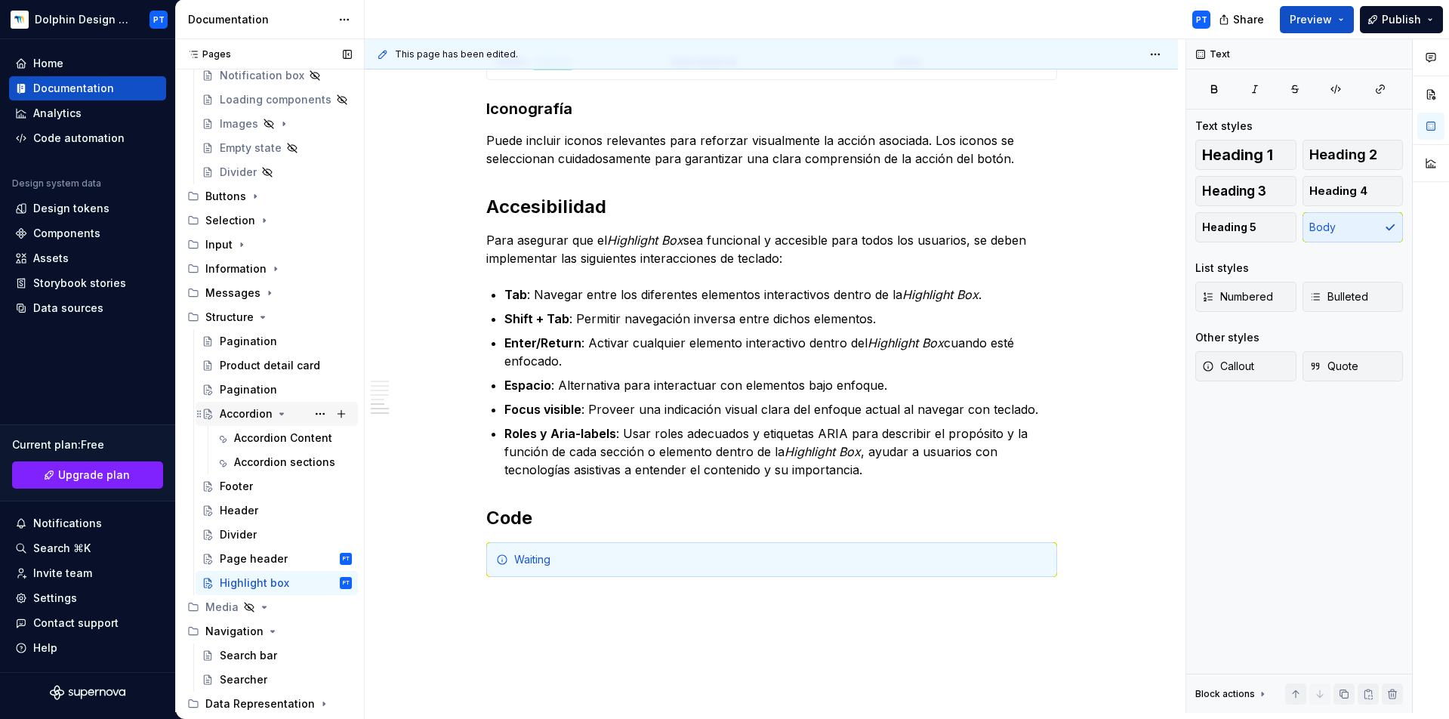
click at [282, 414] on icon "Page tree" at bounding box center [282, 414] width 12 height 12
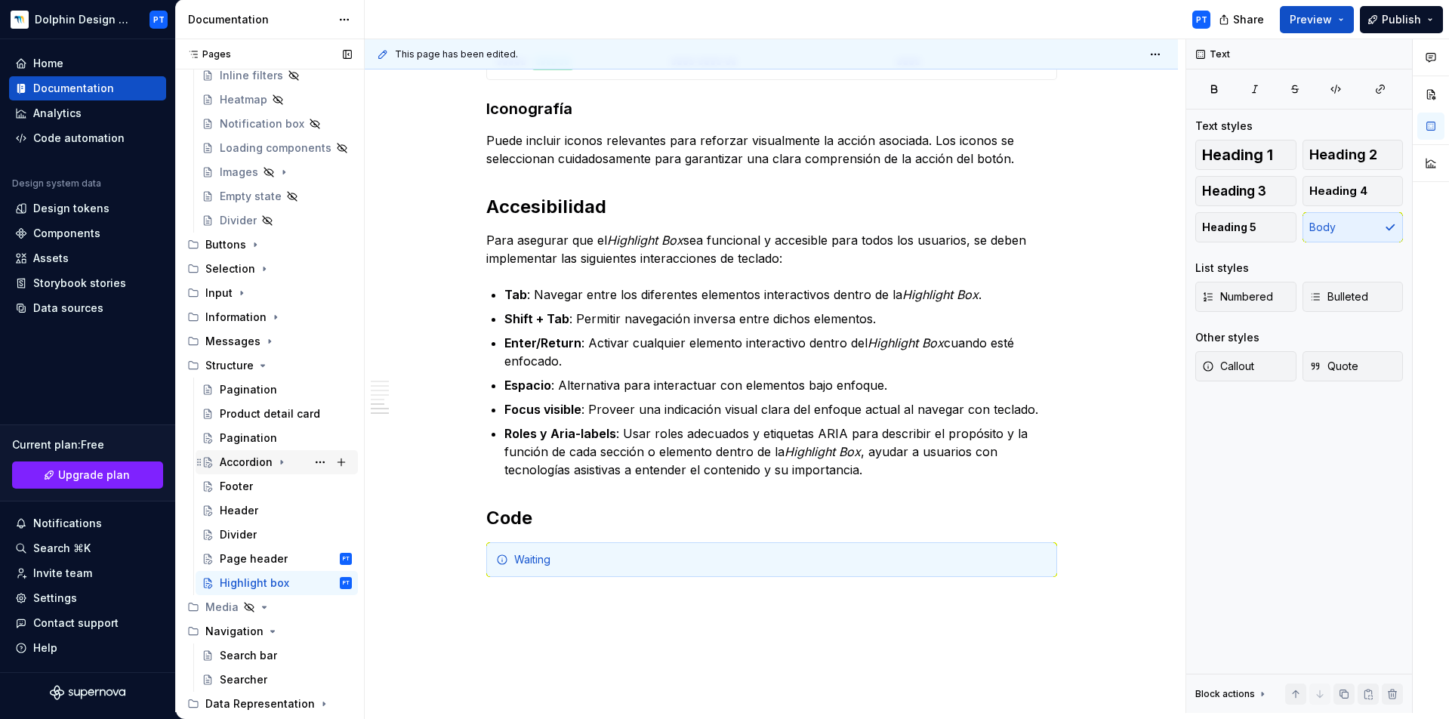
scroll to position [571, 0]
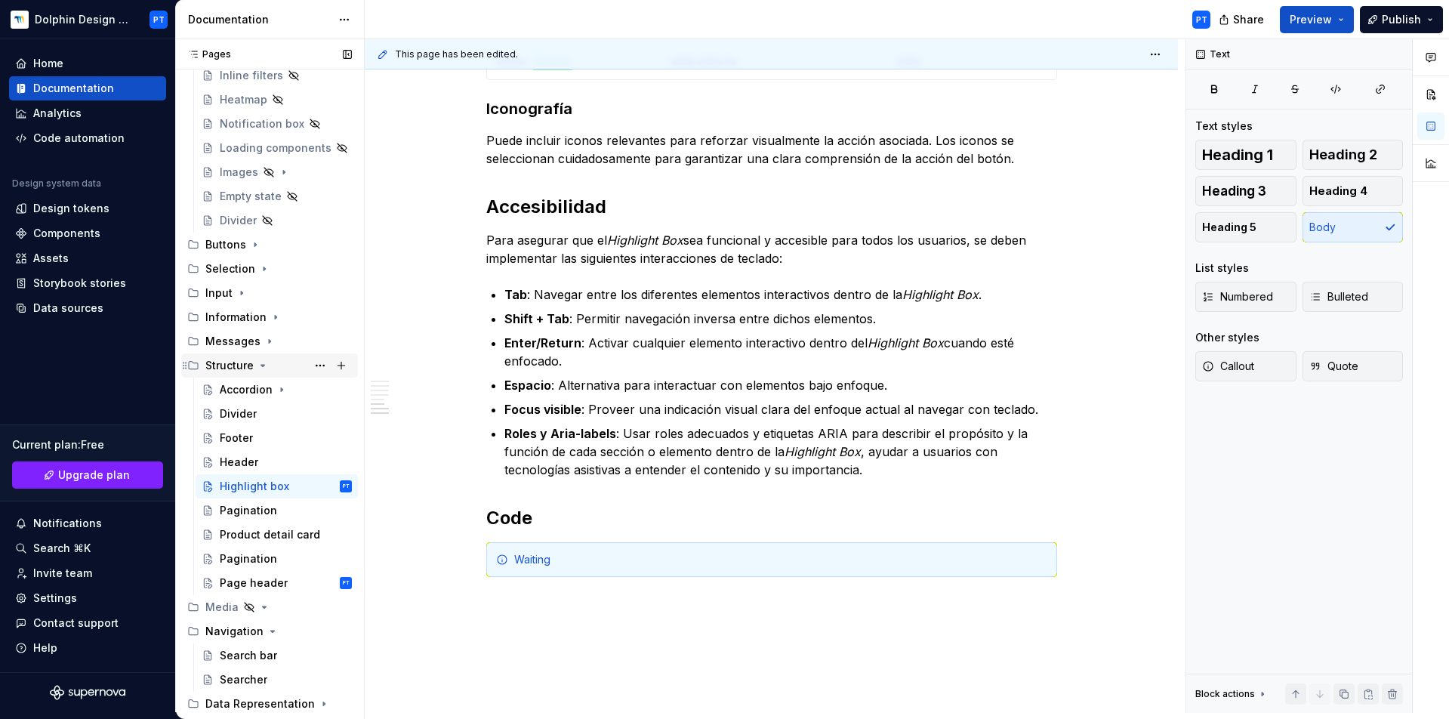
click at [258, 364] on icon "Page tree" at bounding box center [263, 365] width 12 height 12
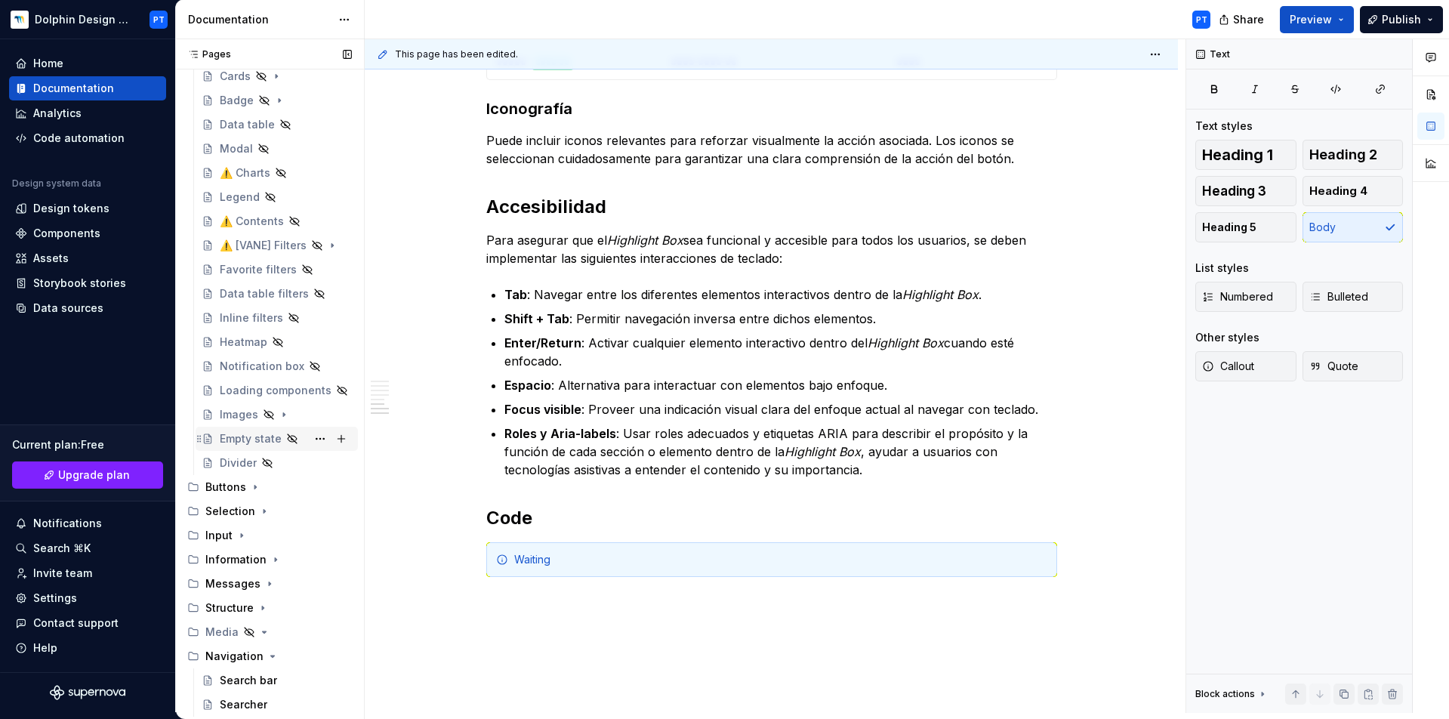
scroll to position [310, 0]
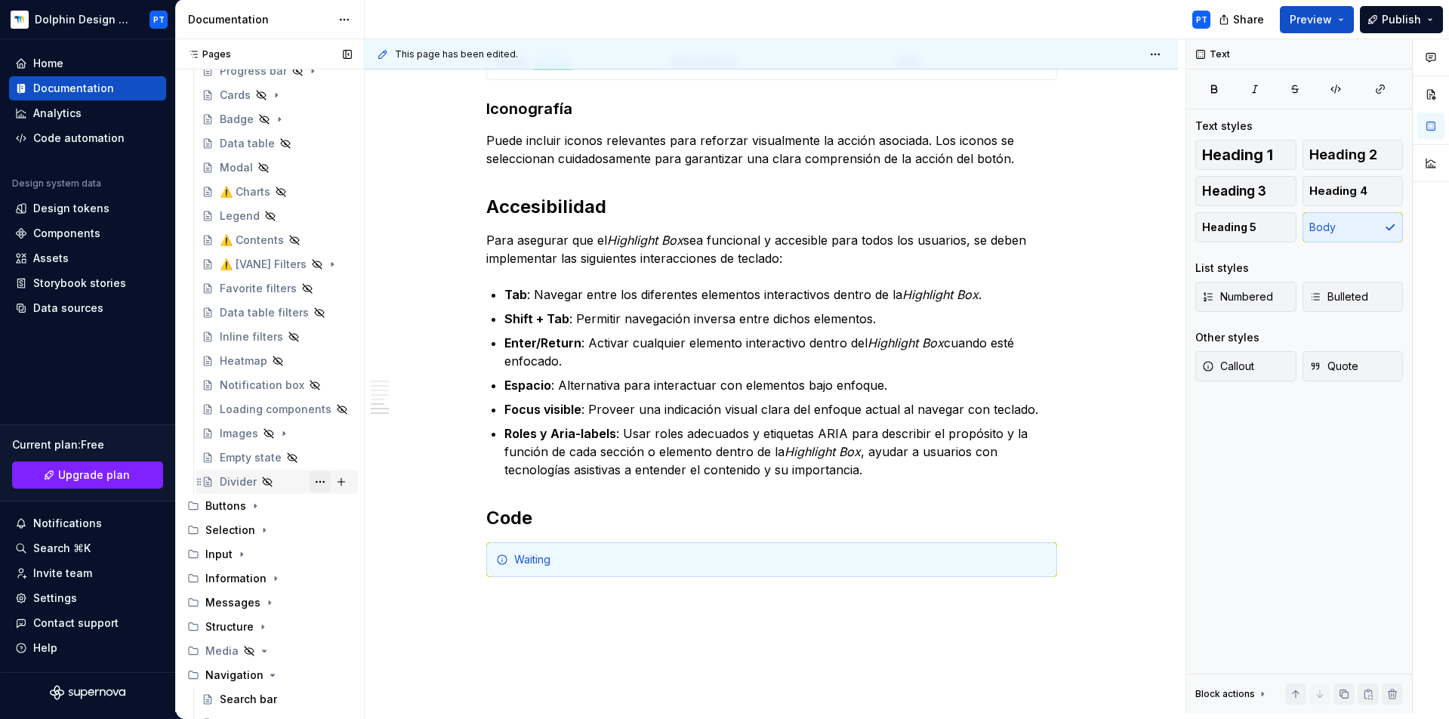
click at [320, 481] on button "Page tree" at bounding box center [320, 481] width 21 height 21
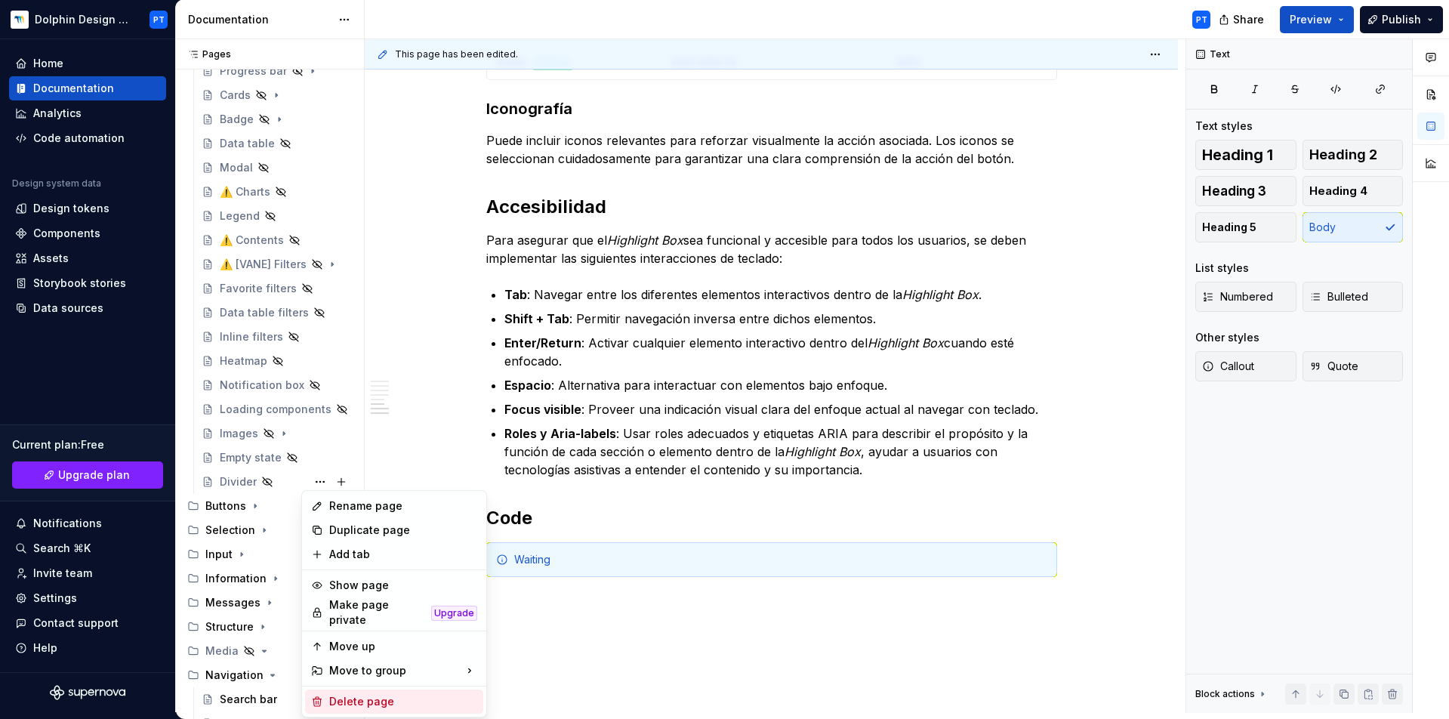
click at [350, 700] on div "Delete page" at bounding box center [403, 701] width 148 height 15
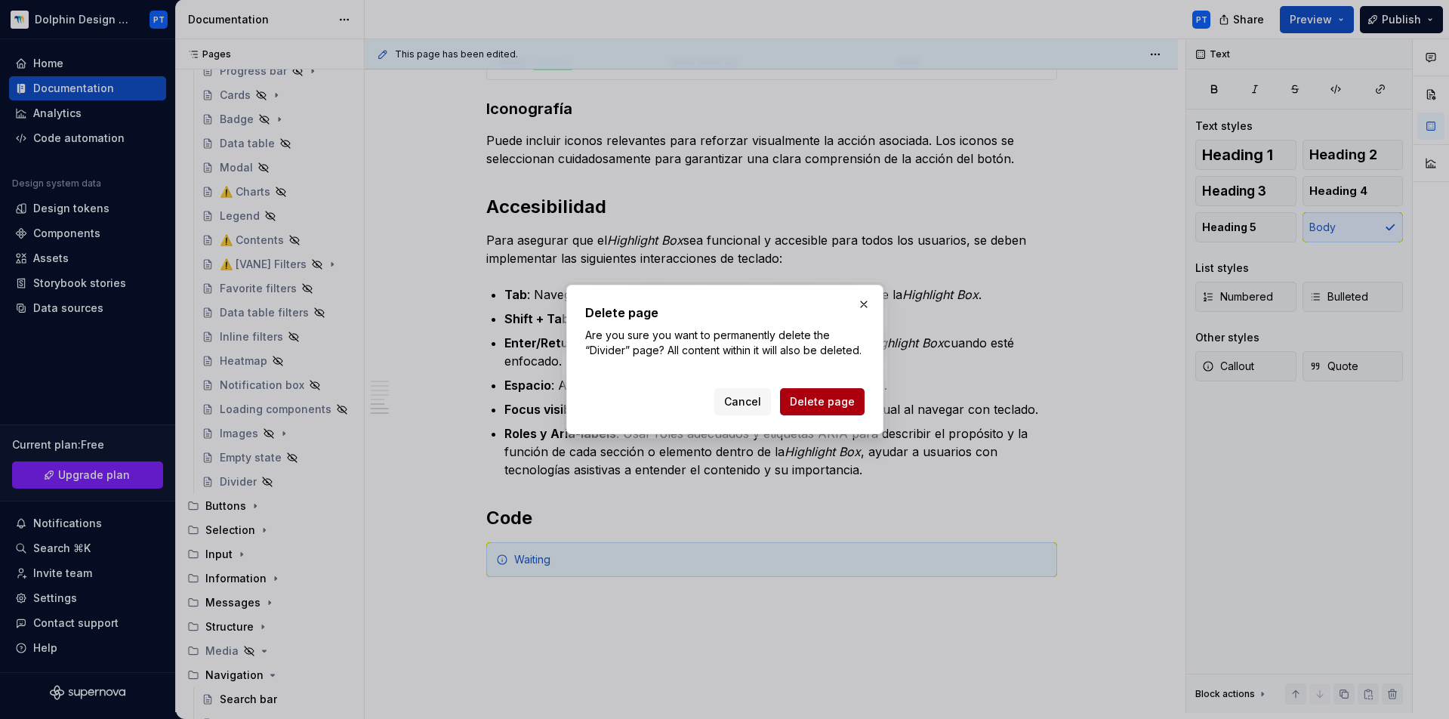
click at [840, 402] on span "Delete page" at bounding box center [822, 401] width 65 height 15
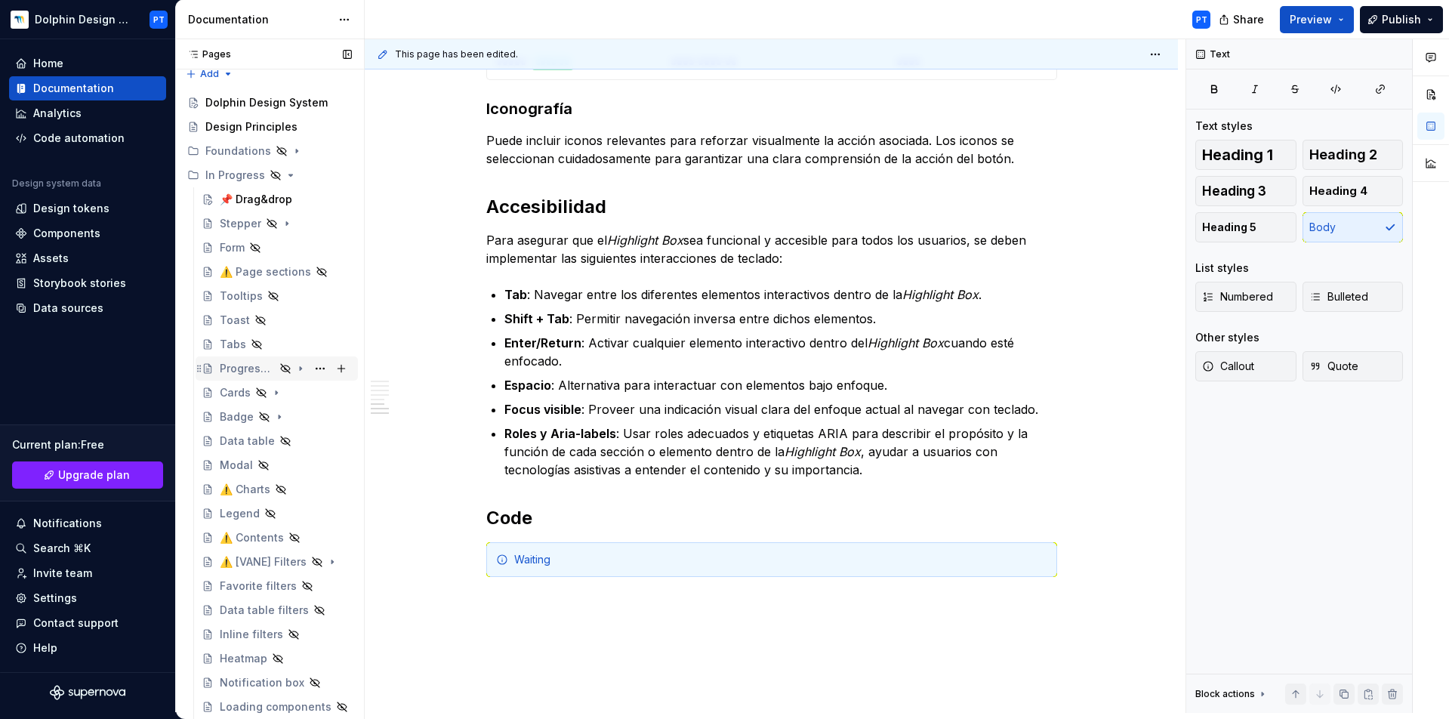
scroll to position [329, 0]
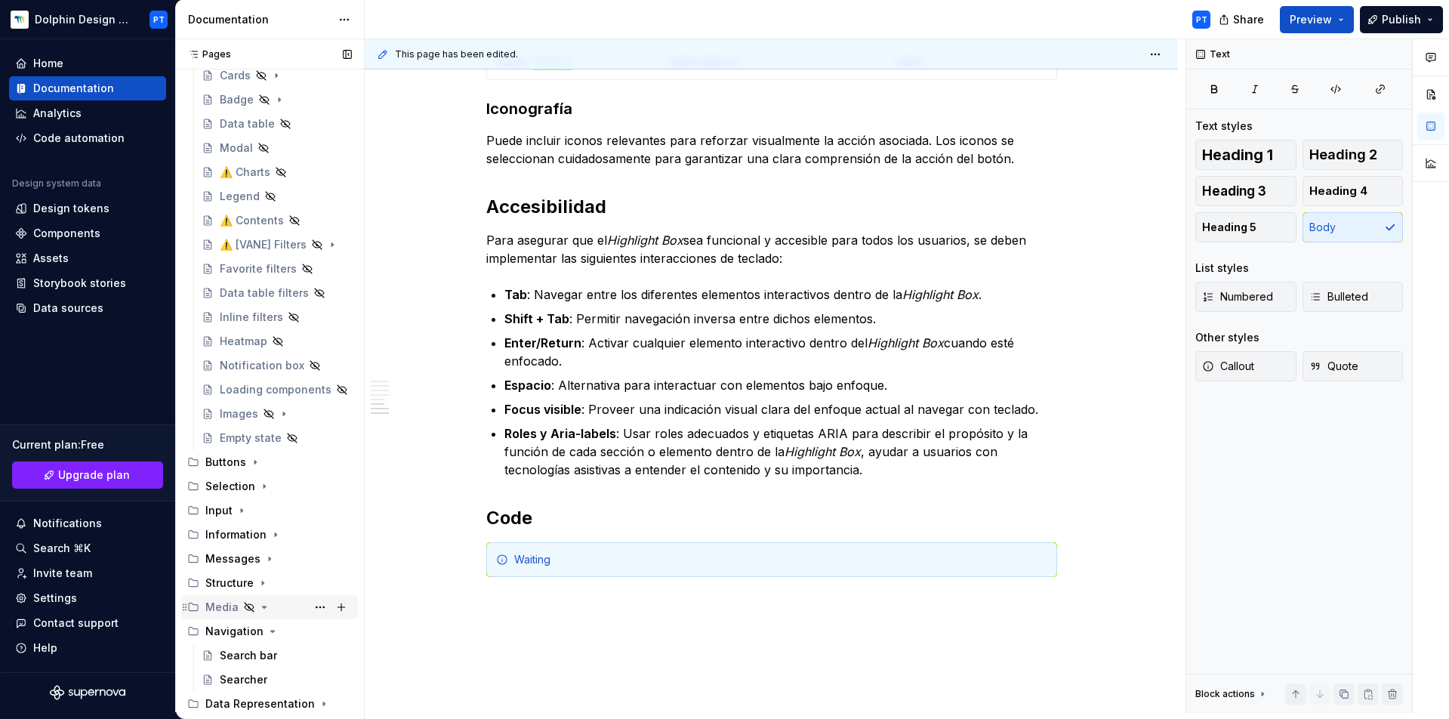
click at [263, 609] on icon "Page tree" at bounding box center [264, 607] width 12 height 12
click at [270, 633] on icon "Page tree" at bounding box center [273, 631] width 12 height 12
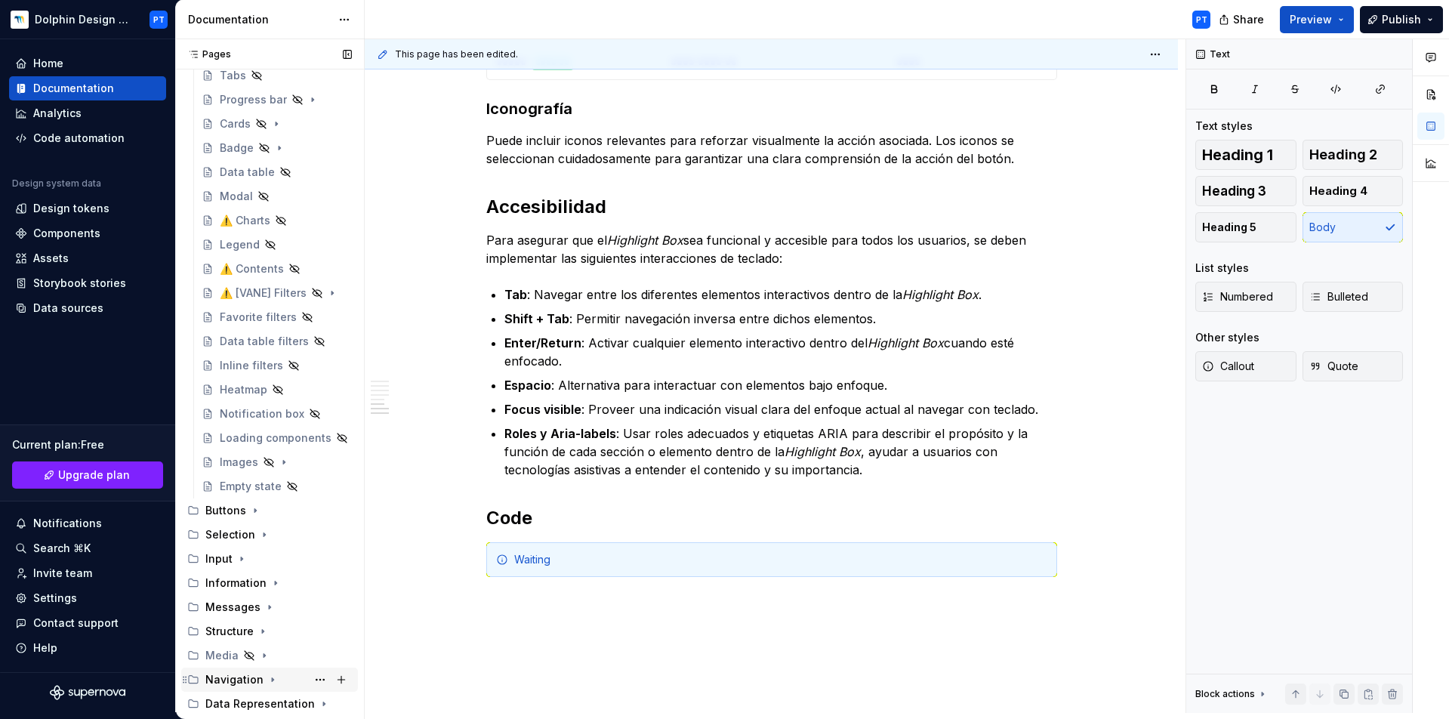
click at [226, 681] on div "Navigation" at bounding box center [234, 679] width 58 height 15
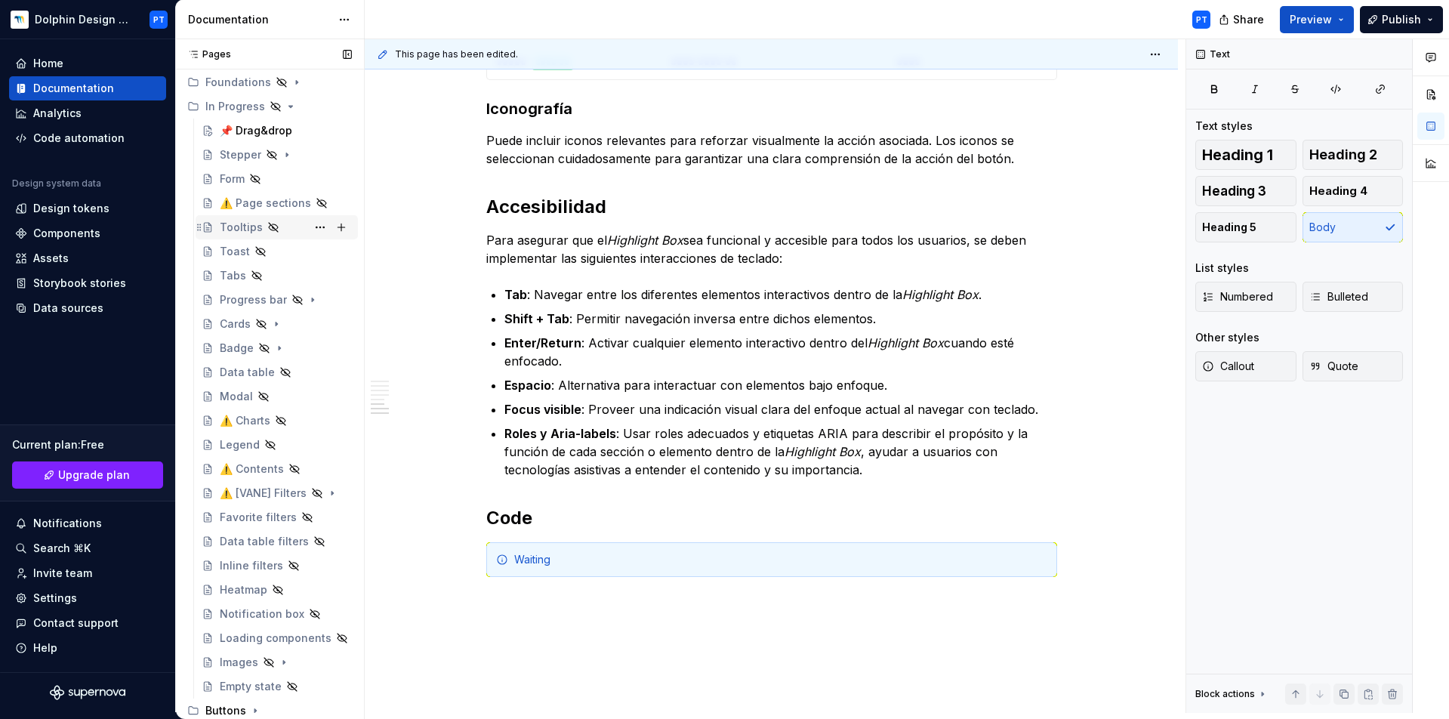
scroll to position [0, 0]
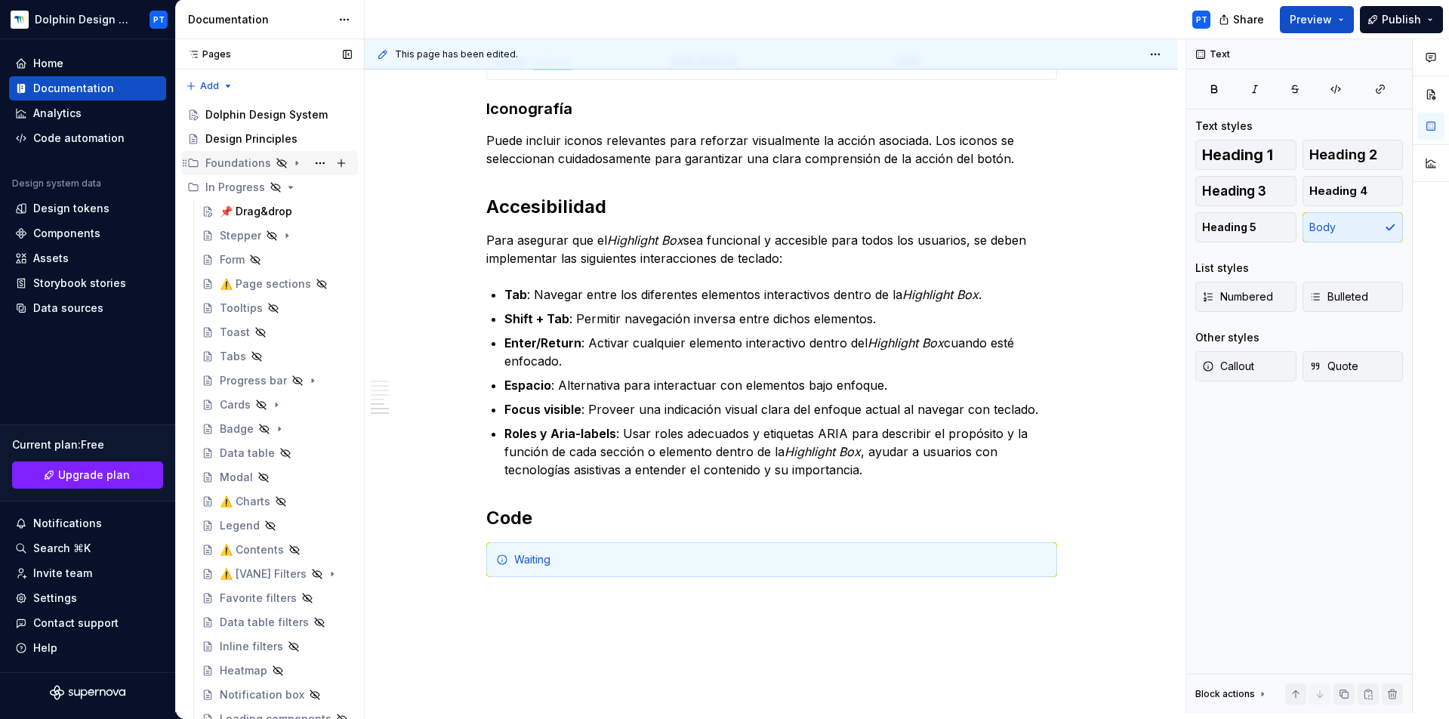
click at [291, 162] on icon "Page tree" at bounding box center [297, 163] width 12 height 12
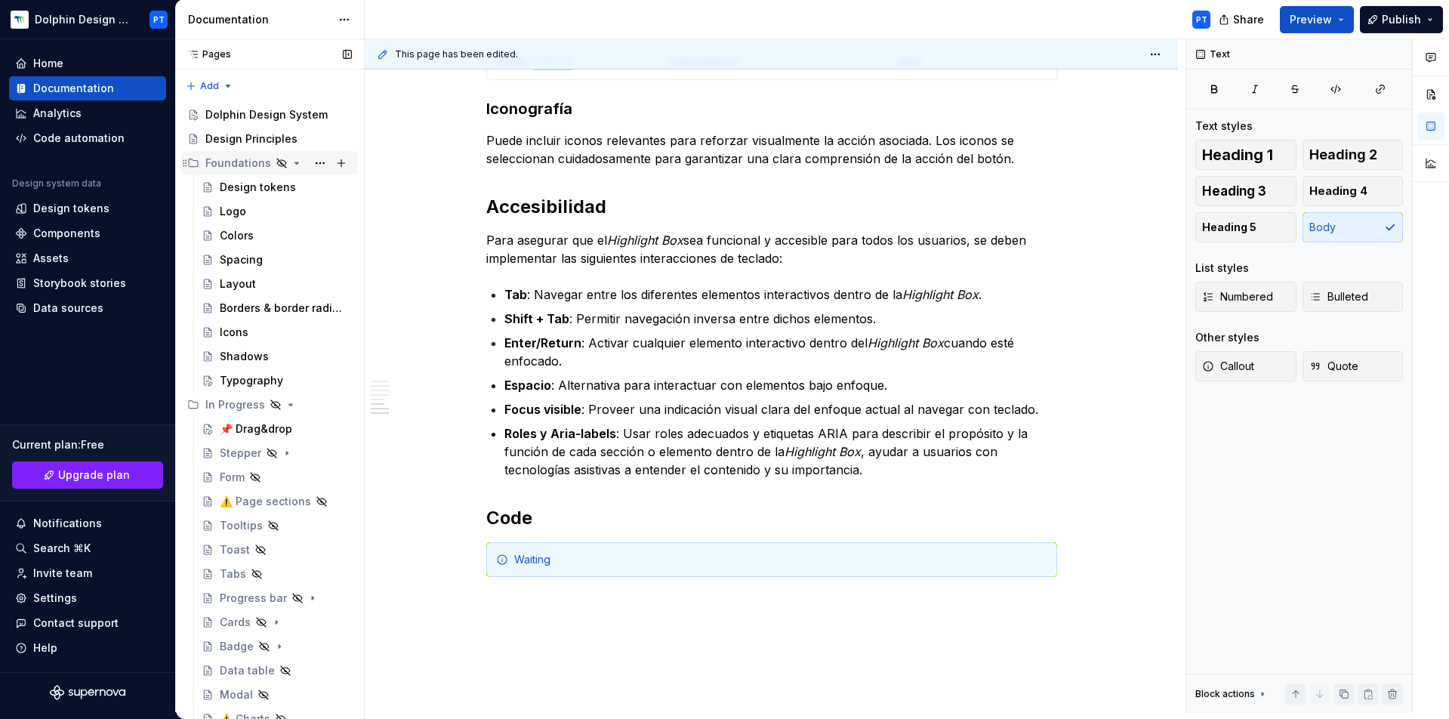
click at [293, 166] on icon "Page tree" at bounding box center [297, 163] width 12 height 12
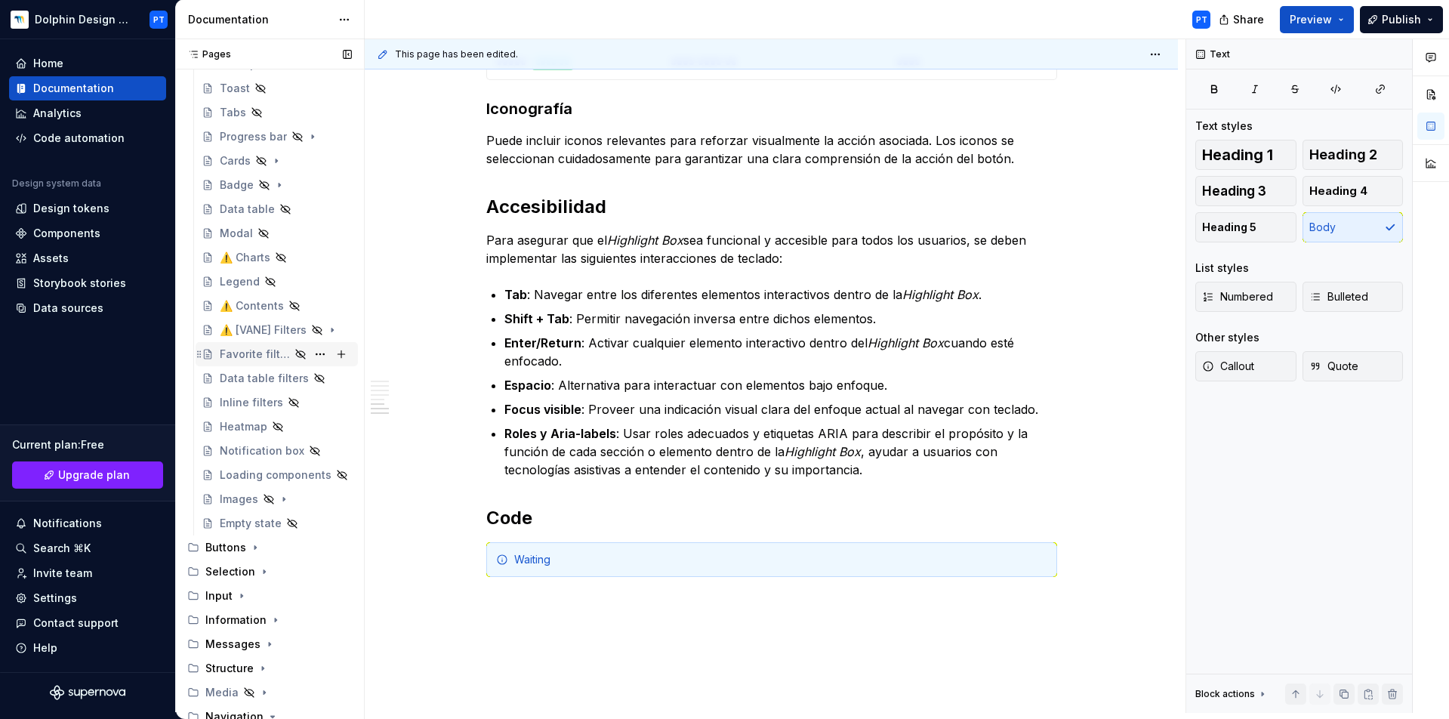
scroll to position [329, 0]
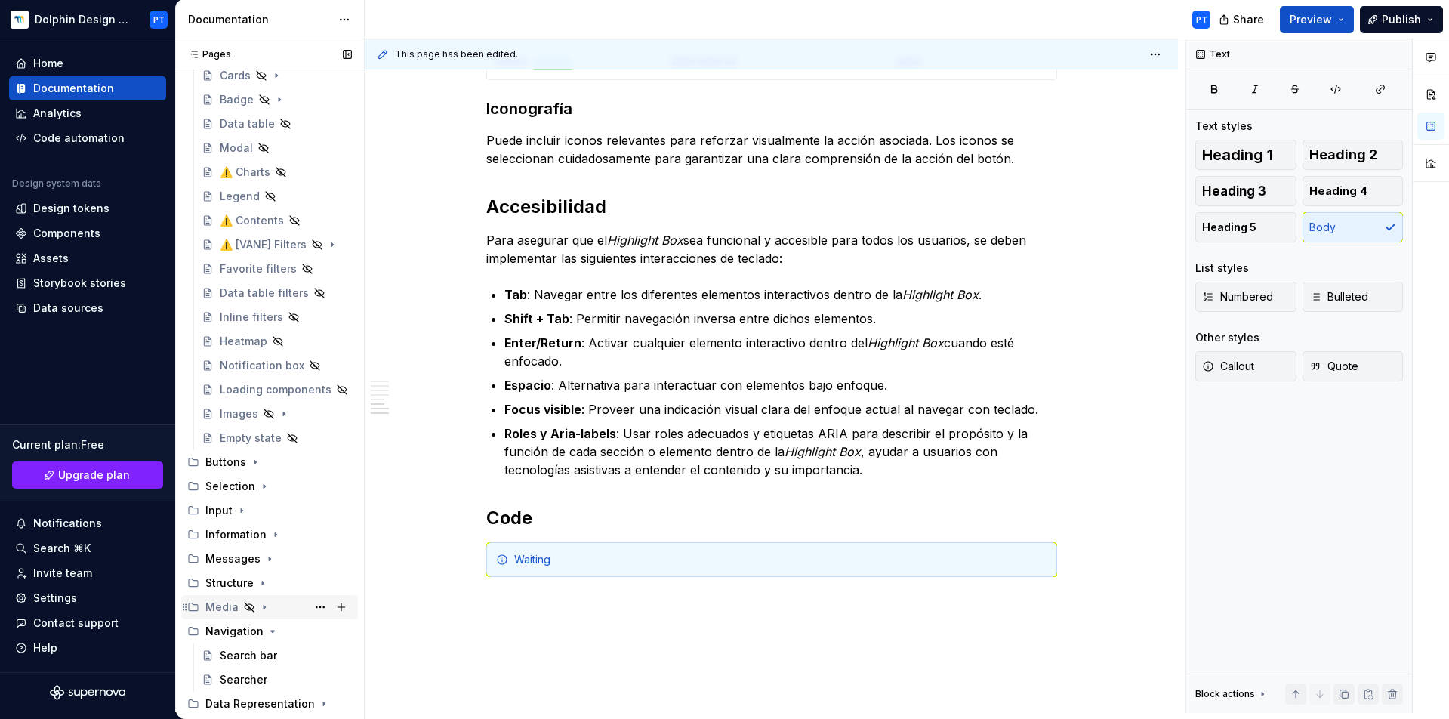
click at [258, 607] on icon "Page tree" at bounding box center [264, 607] width 12 height 12
click at [262, 609] on icon "Page tree" at bounding box center [264, 607] width 12 height 12
click at [331, 630] on button "Page tree" at bounding box center [341, 631] width 21 height 21
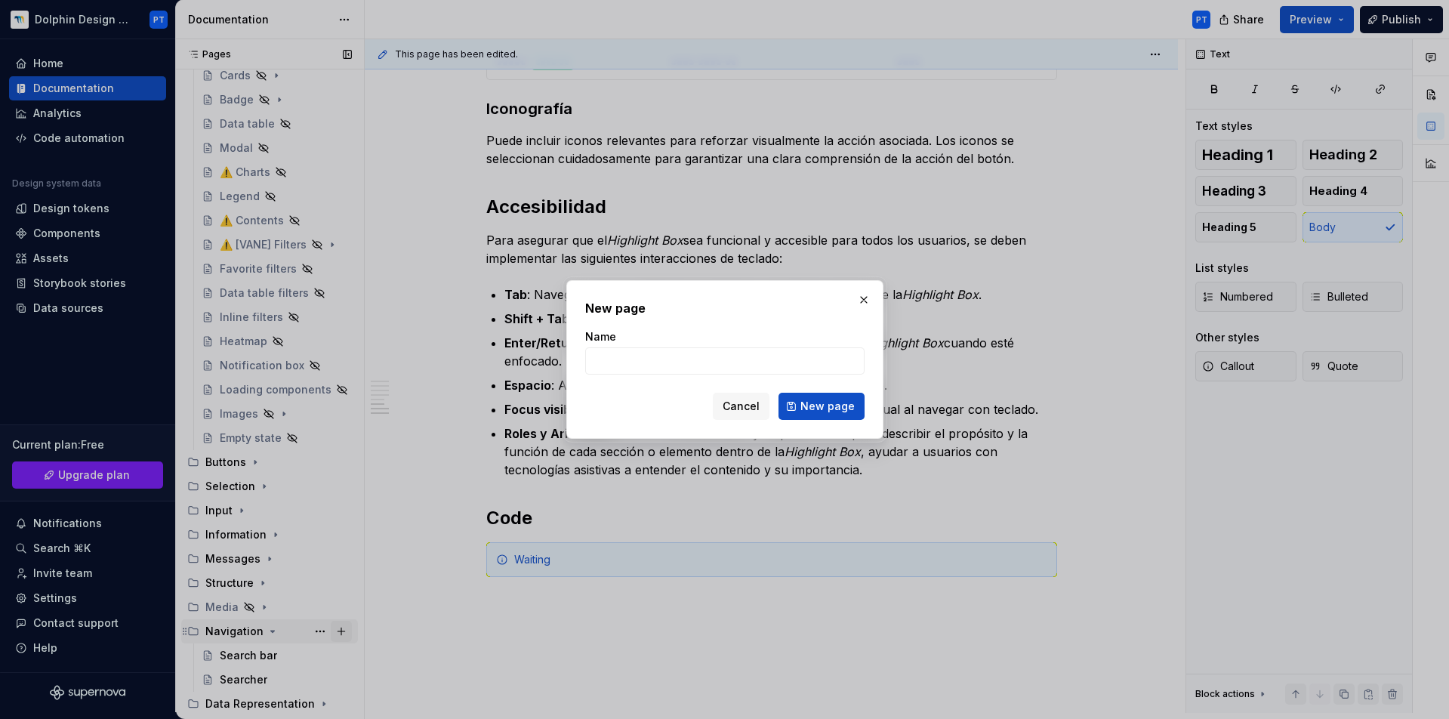
type textarea "*"
type input "Sidebar Menu"
click at [822, 406] on button "New page" at bounding box center [821, 406] width 86 height 27
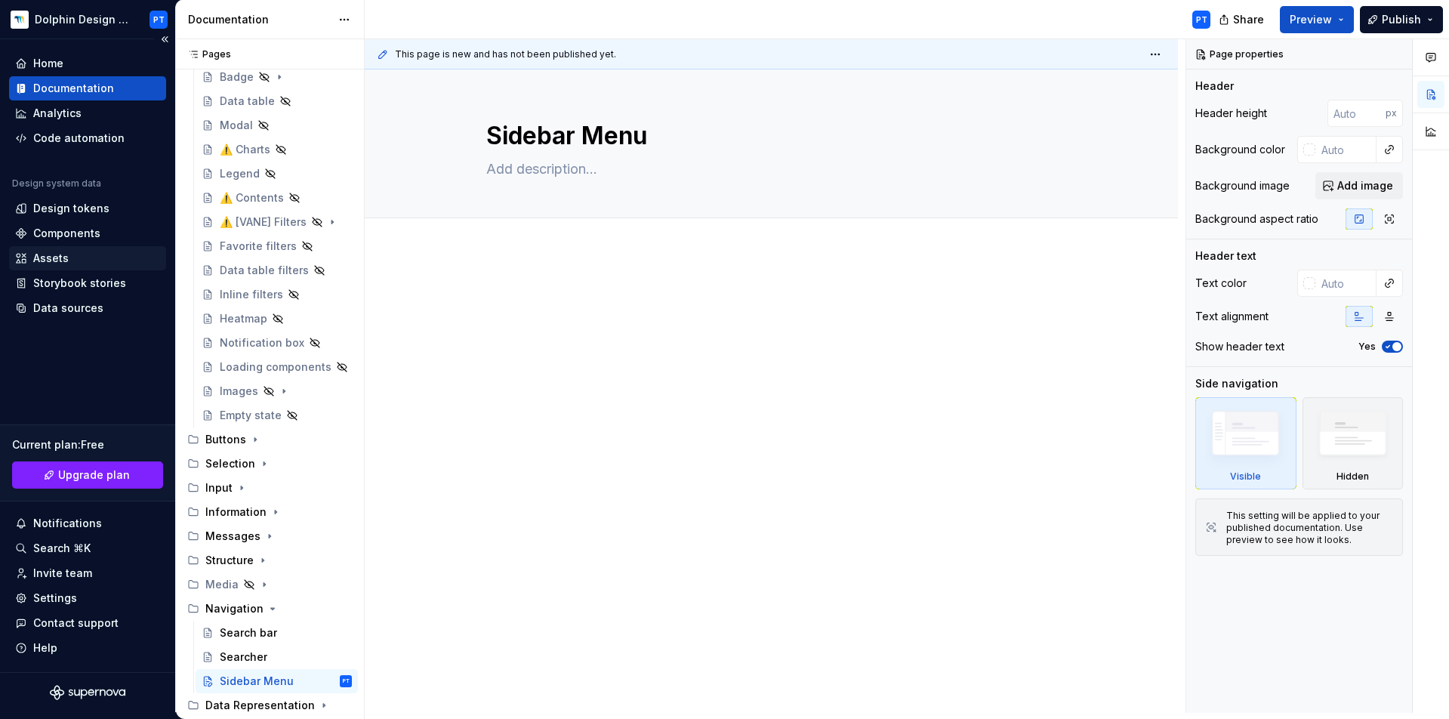
scroll to position [353, 0]
click at [526, 276] on div at bounding box center [771, 415] width 813 height 328
click at [471, 262] on div at bounding box center [771, 415] width 813 height 328
click at [510, 304] on p at bounding box center [771, 297] width 571 height 18
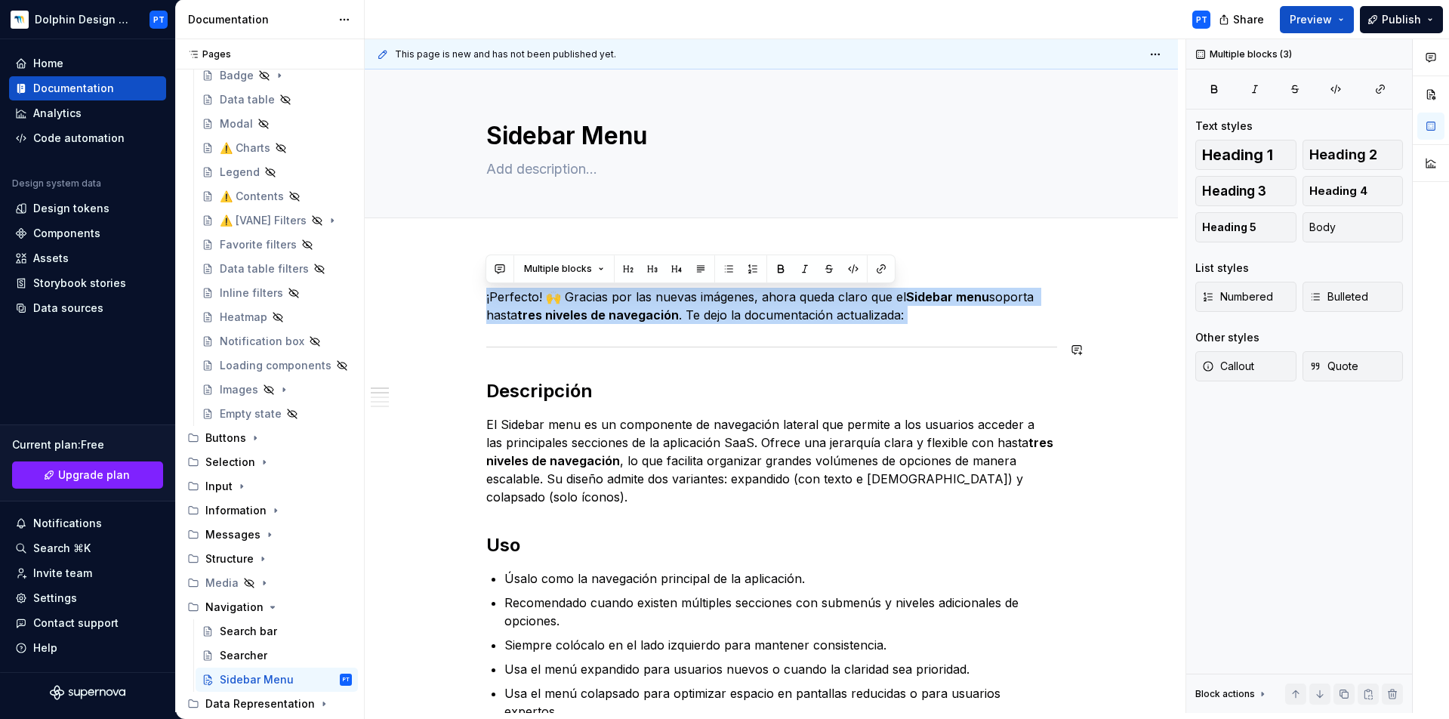
drag, startPoint x: 485, startPoint y: 294, endPoint x: 1089, endPoint y: 365, distance: 607.4
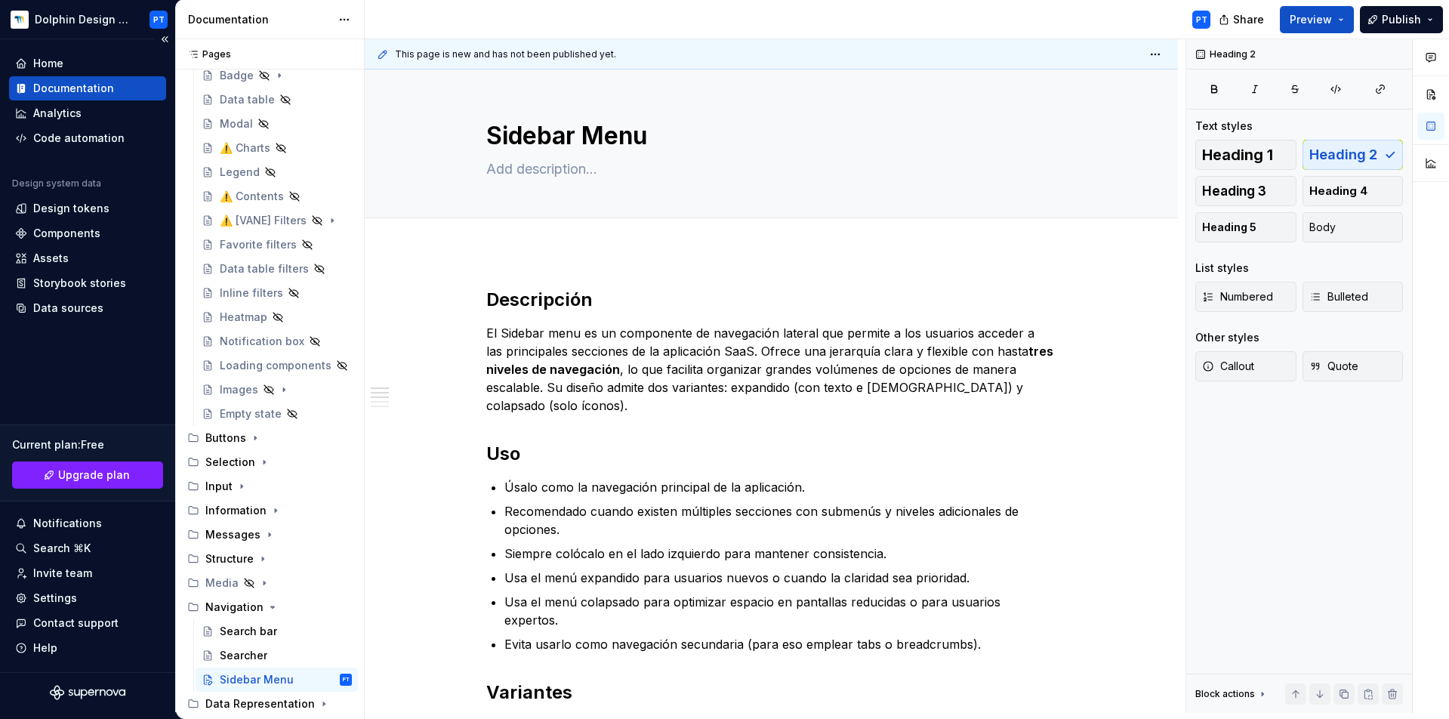
type textarea "*"
